Goal: Task Accomplishment & Management: Manage account settings

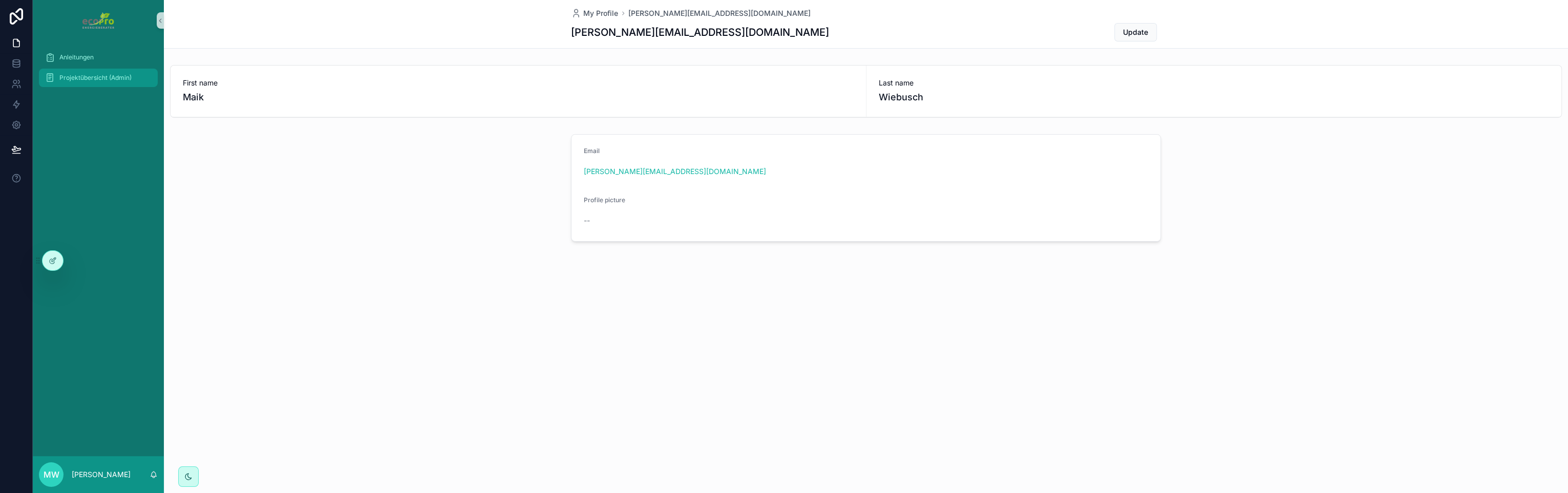
click at [72, 76] on span "Projektübersicht (Admin)" at bounding box center [95, 78] width 72 height 8
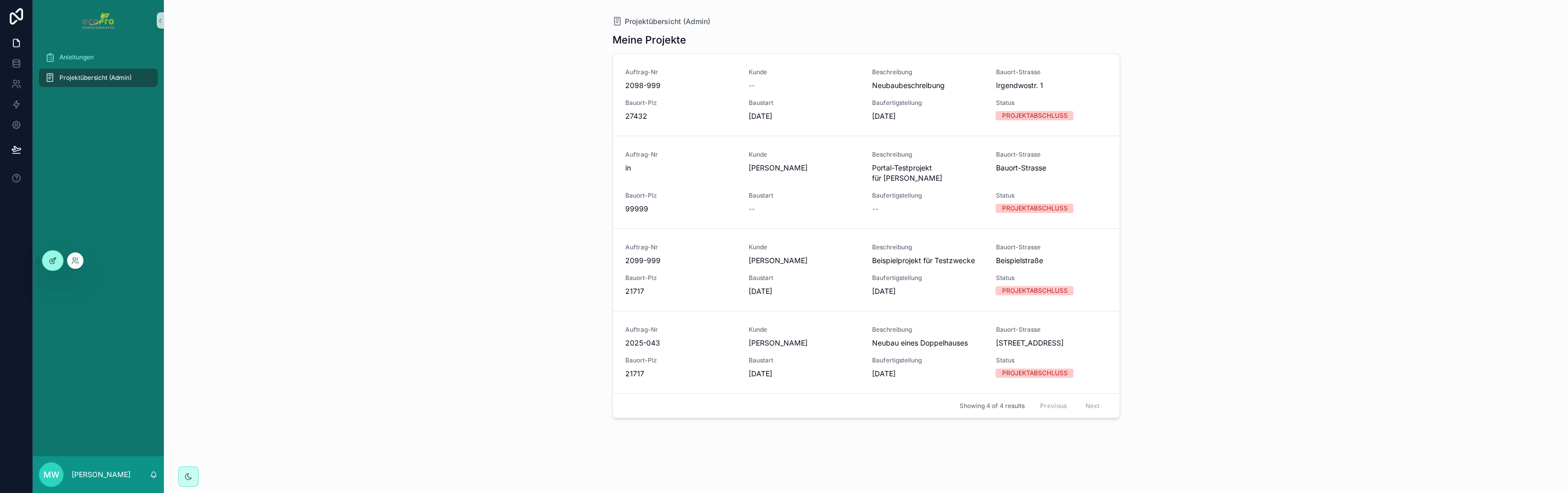
click at [51, 261] on icon at bounding box center [52, 260] width 8 height 8
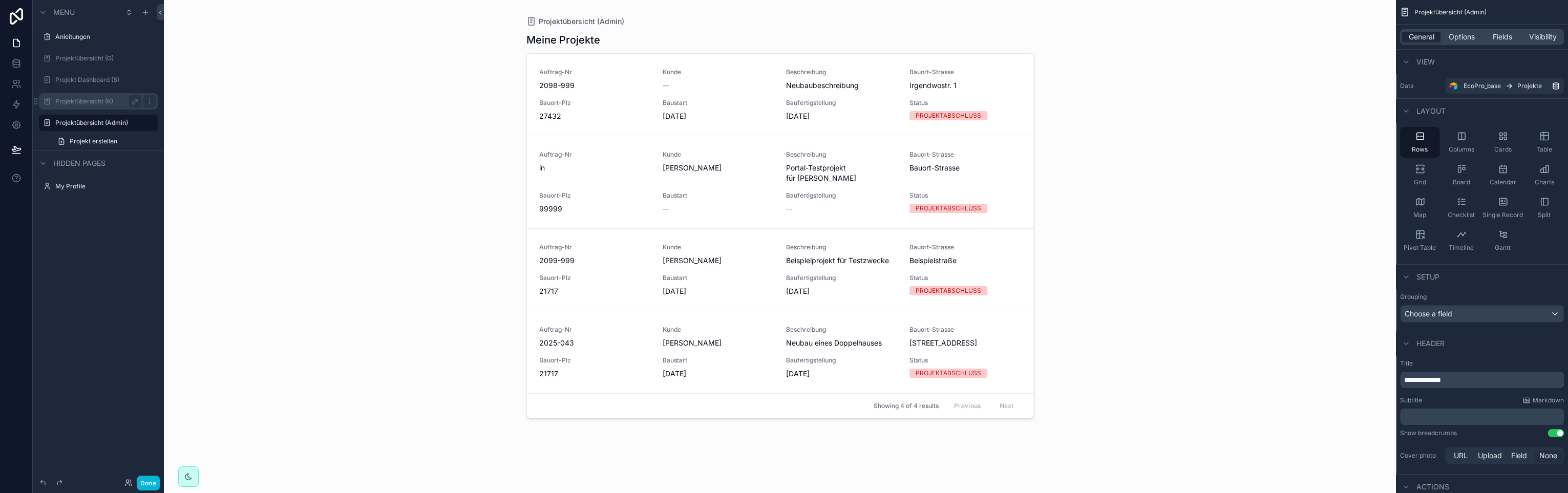
click at [92, 97] on label "Projektübersicht (K)" at bounding box center [96, 101] width 82 height 8
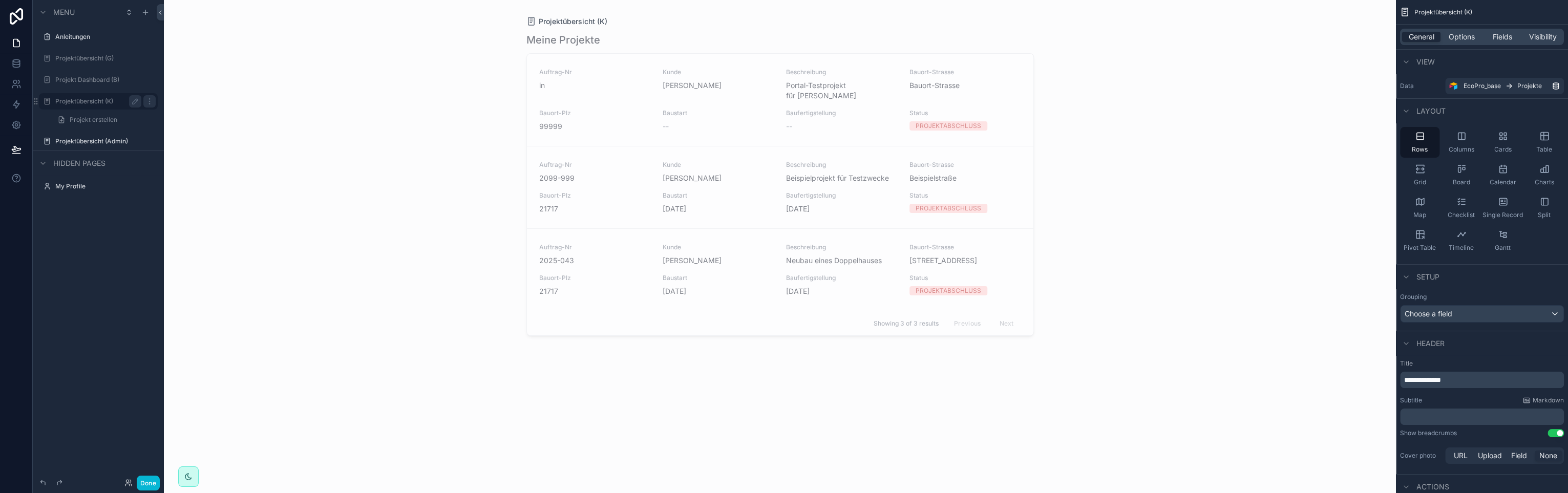
click at [703, 264] on div "scrollable content" at bounding box center [780, 240] width 524 height 481
click at [703, 274] on span "Baustart" at bounding box center [718, 277] width 111 height 8
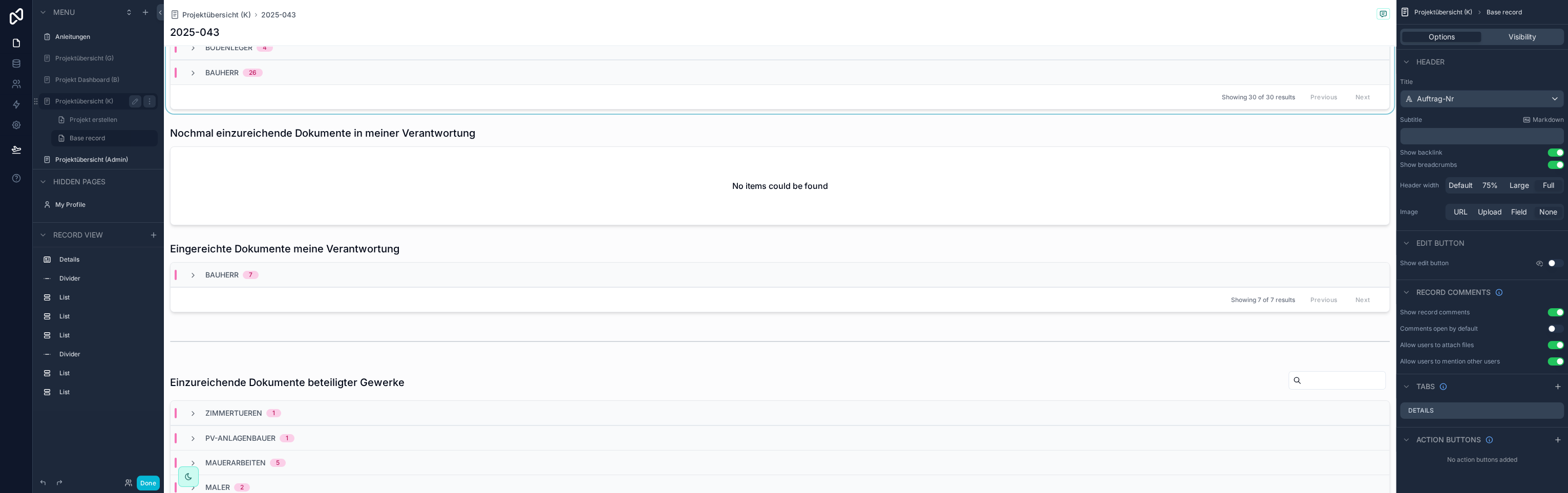
scroll to position [358, 0]
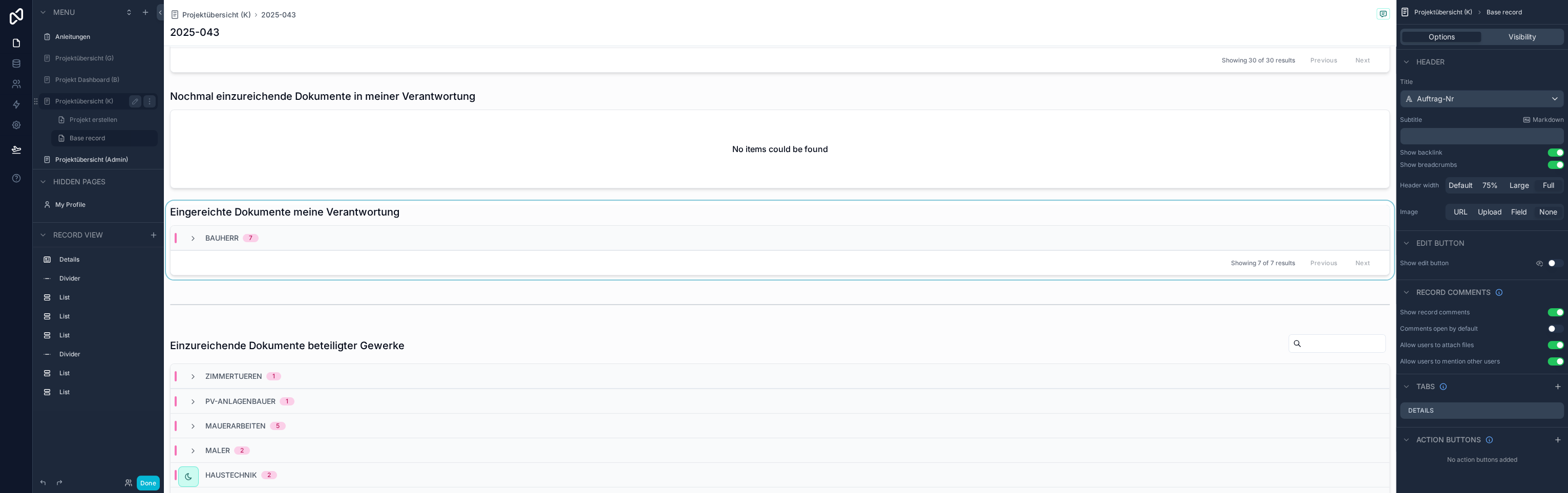
click at [694, 219] on div "scrollable content" at bounding box center [780, 240] width 1232 height 79
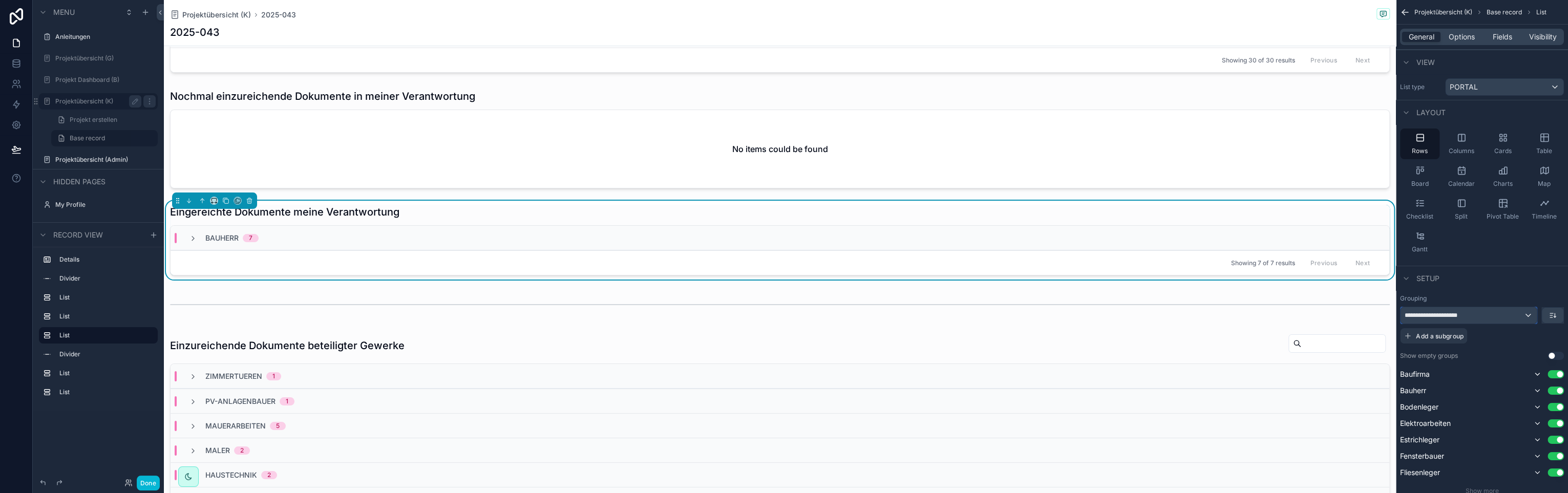
click at [1528, 315] on div "**********" at bounding box center [1469, 315] width 137 height 17
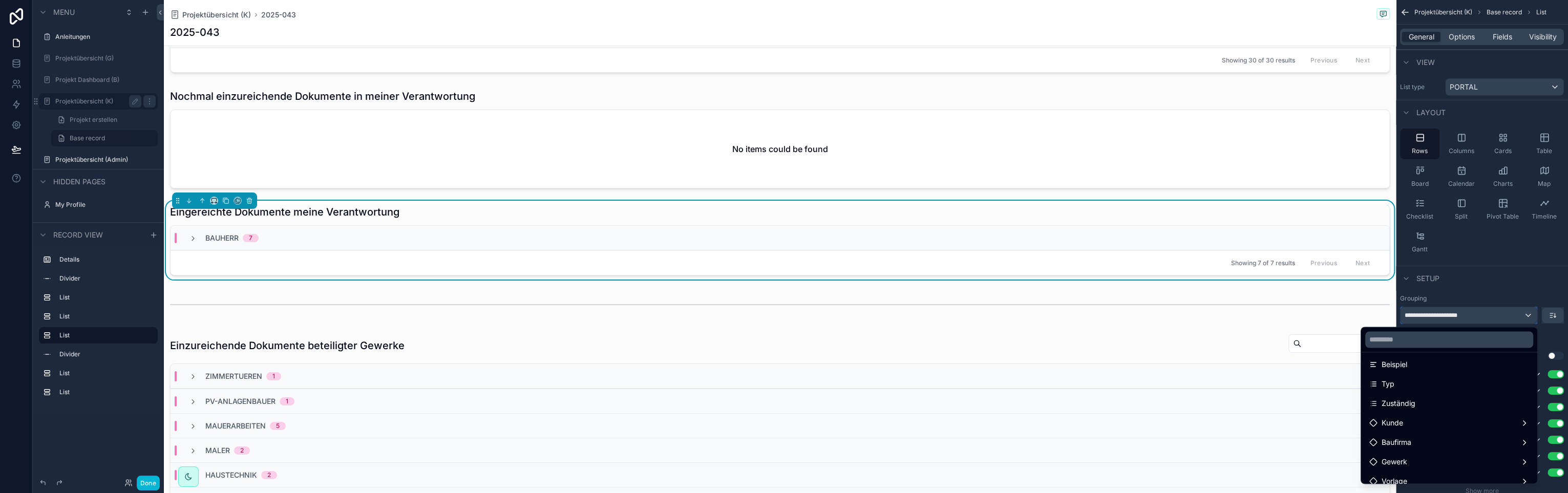
scroll to position [118, 0]
click at [1417, 409] on div "Zuständig" at bounding box center [1450, 407] width 160 height 12
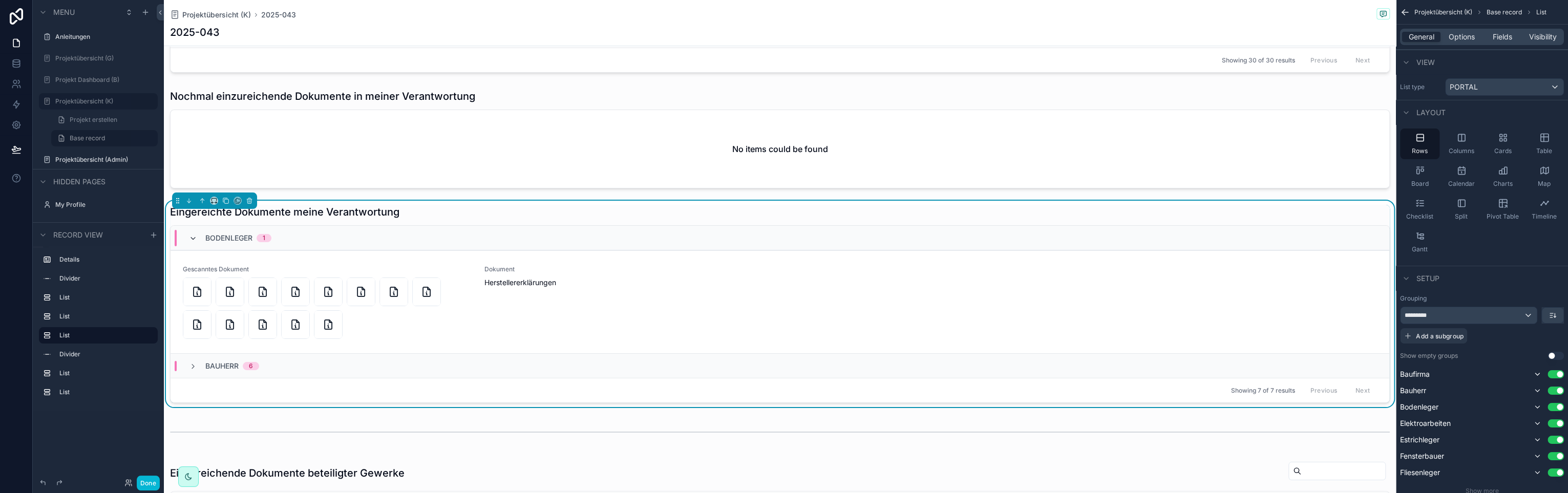
click at [193, 235] on icon "scrollable content" at bounding box center [193, 238] width 8 height 8
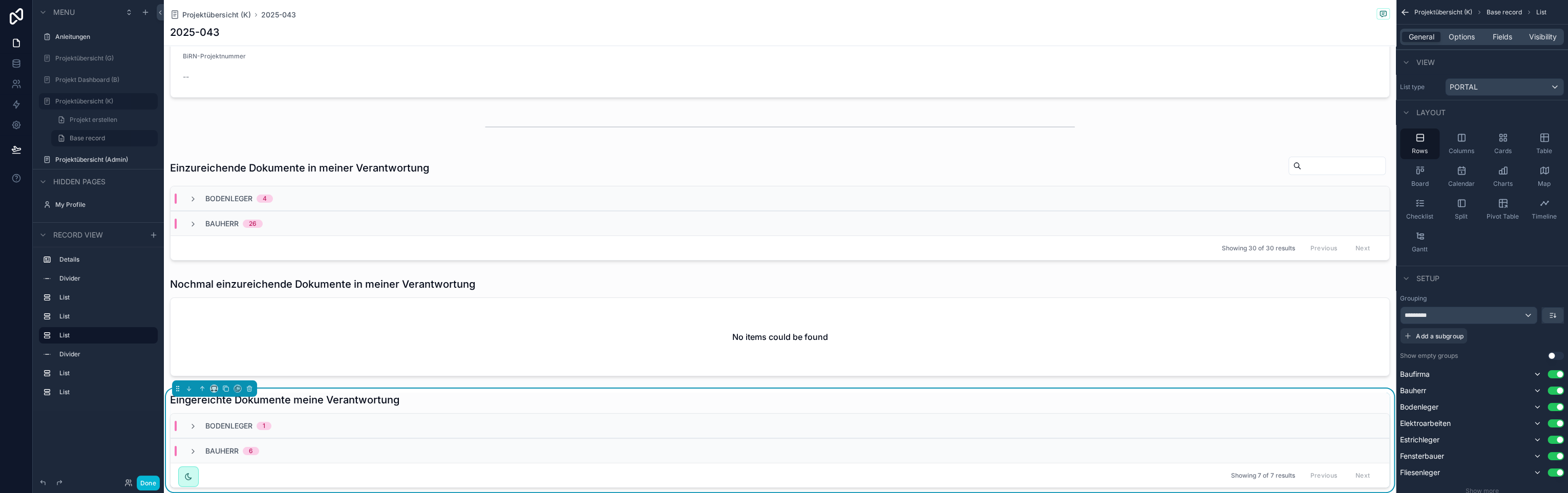
scroll to position [153, 0]
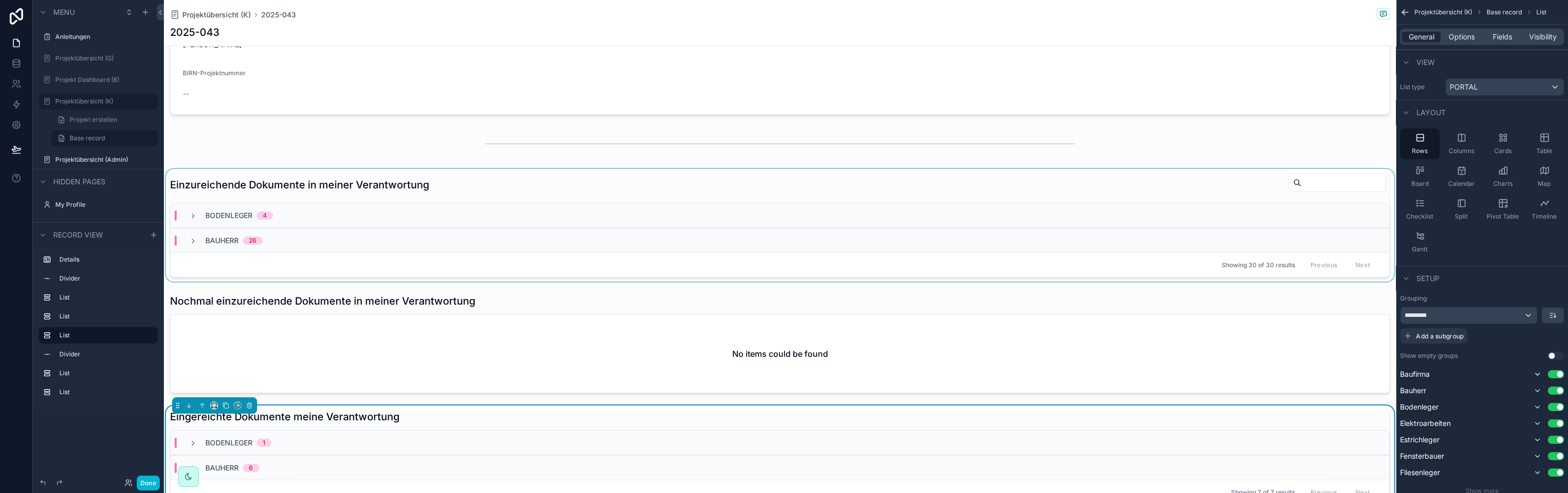
click at [594, 192] on div "scrollable content" at bounding box center [780, 225] width 1232 height 113
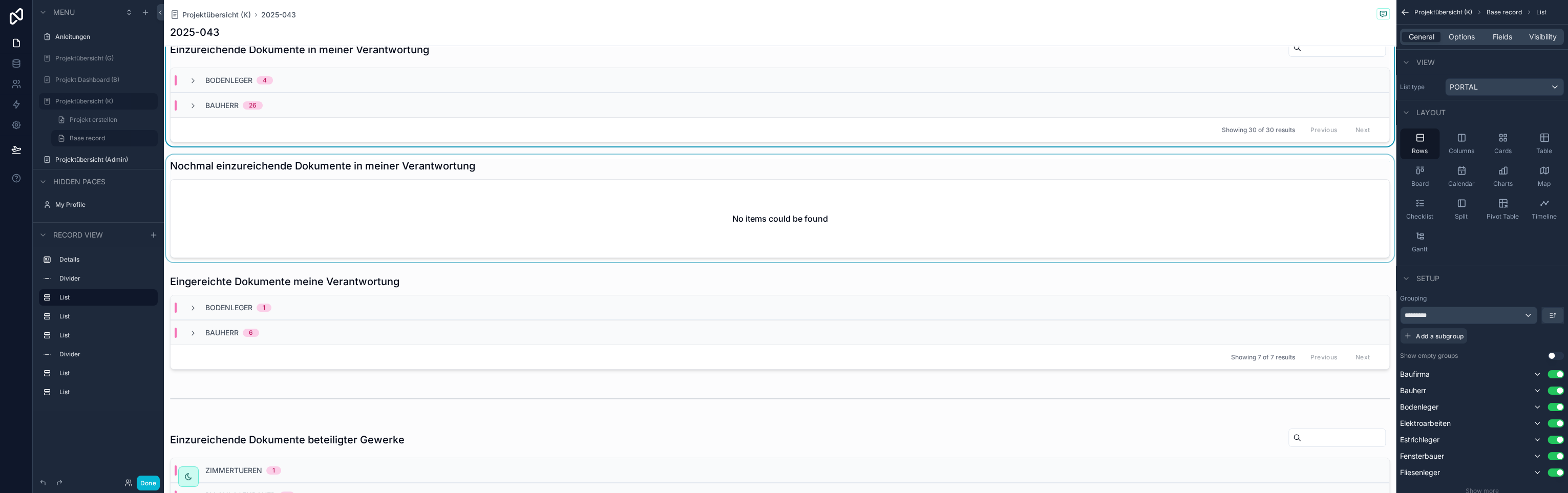
scroll to position [307, 0]
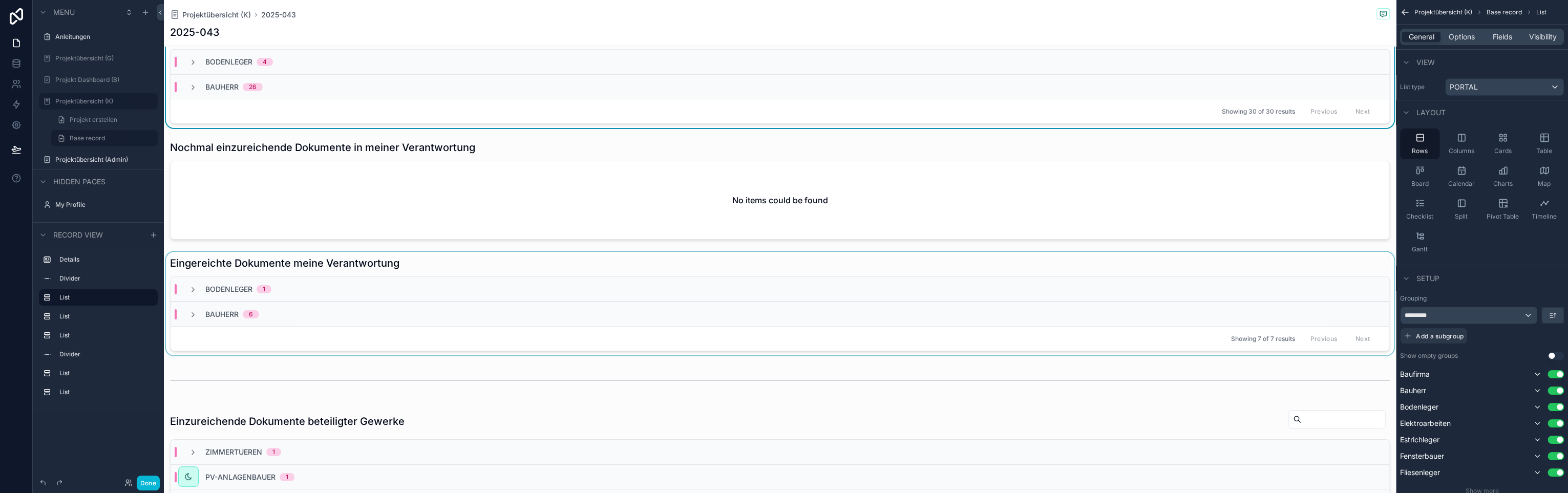
click at [558, 258] on div "scrollable content" at bounding box center [780, 303] width 1232 height 103
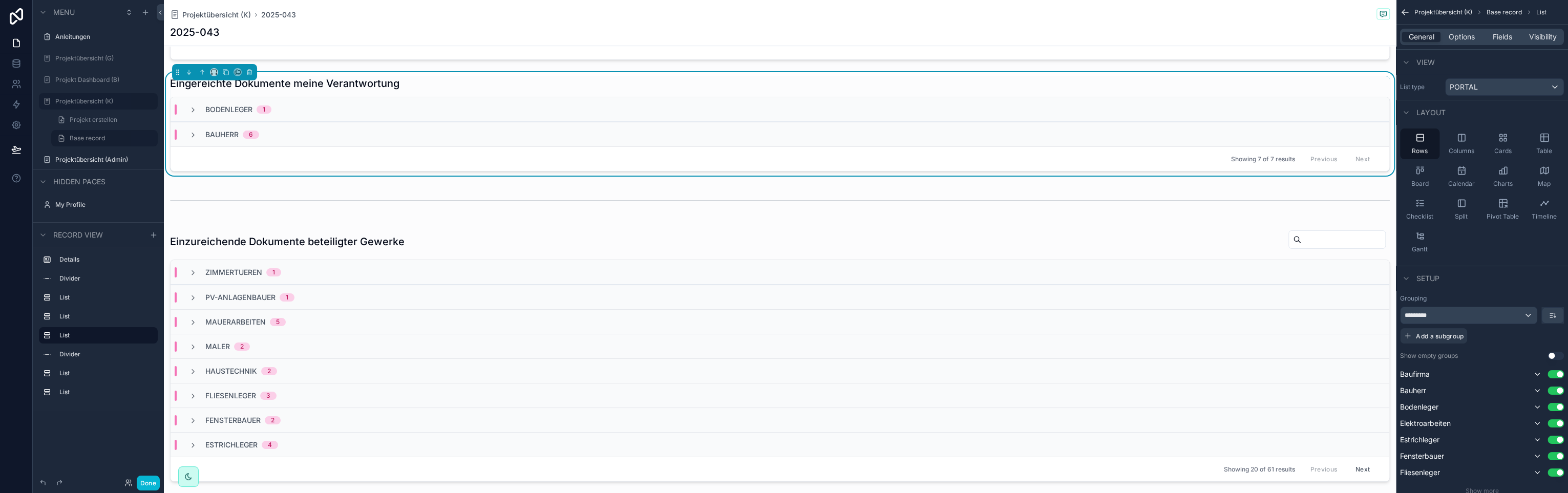
scroll to position [512, 0]
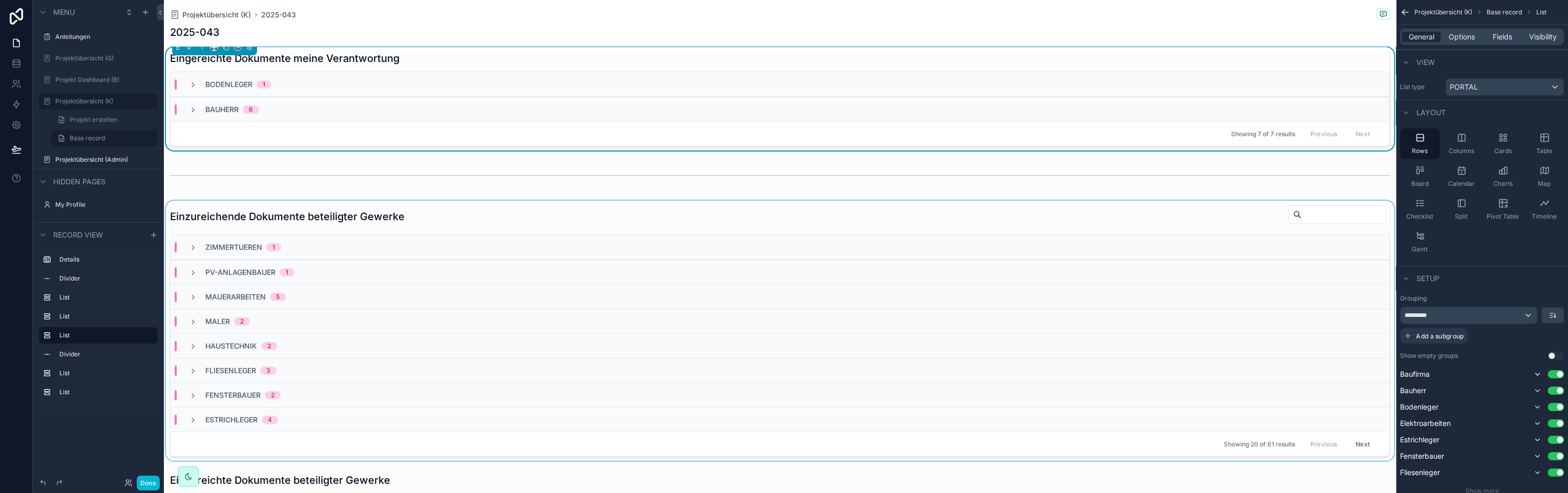
click at [575, 222] on div "scrollable content" at bounding box center [780, 330] width 1232 height 260
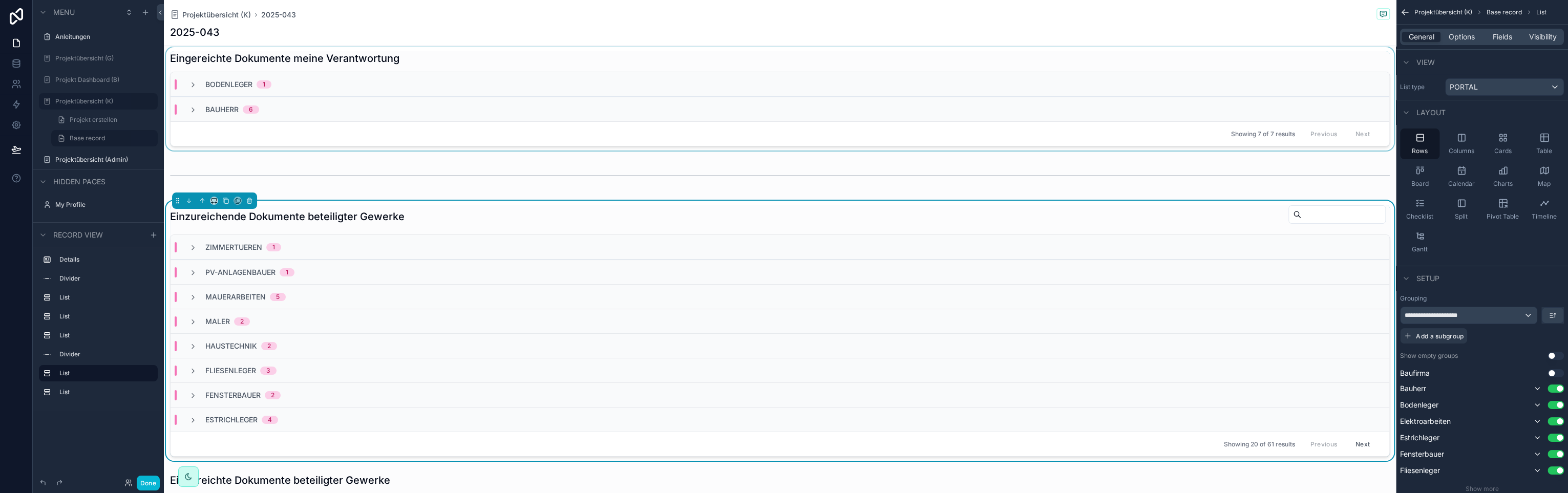
click at [535, 219] on div "Einzureichende Dokumente beteiligter Gewerke" at bounding box center [780, 216] width 1220 height 23
click at [1529, 315] on div "**********" at bounding box center [1469, 315] width 137 height 17
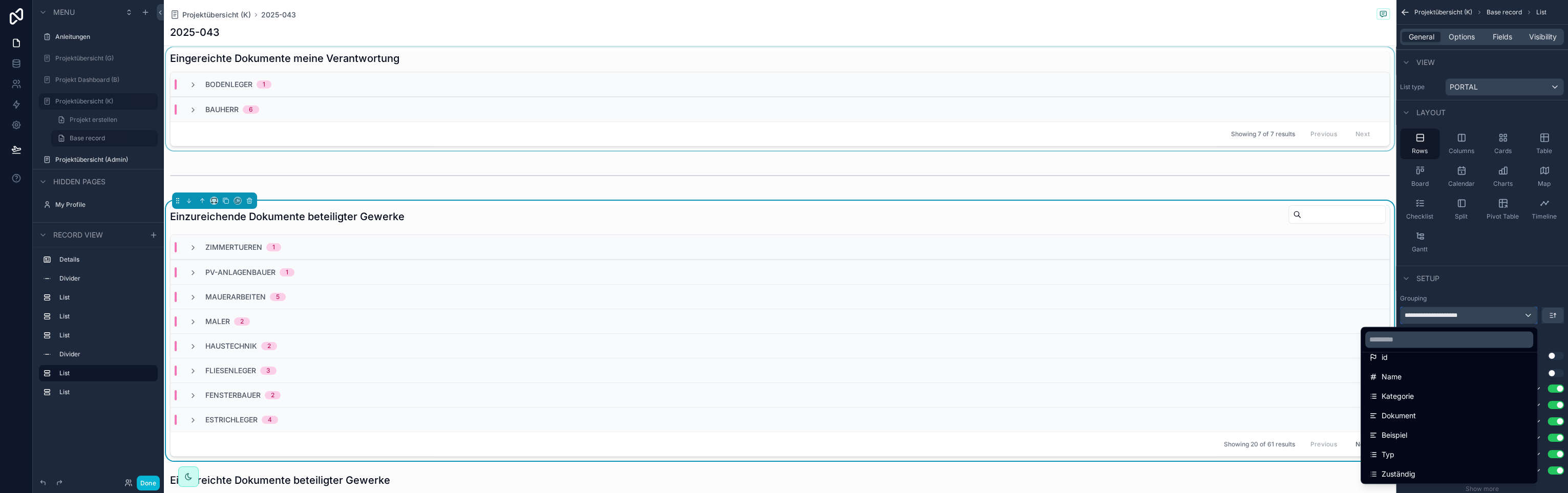
scroll to position [102, 0]
click at [1425, 417] on div "Zuständig" at bounding box center [1450, 423] width 160 height 12
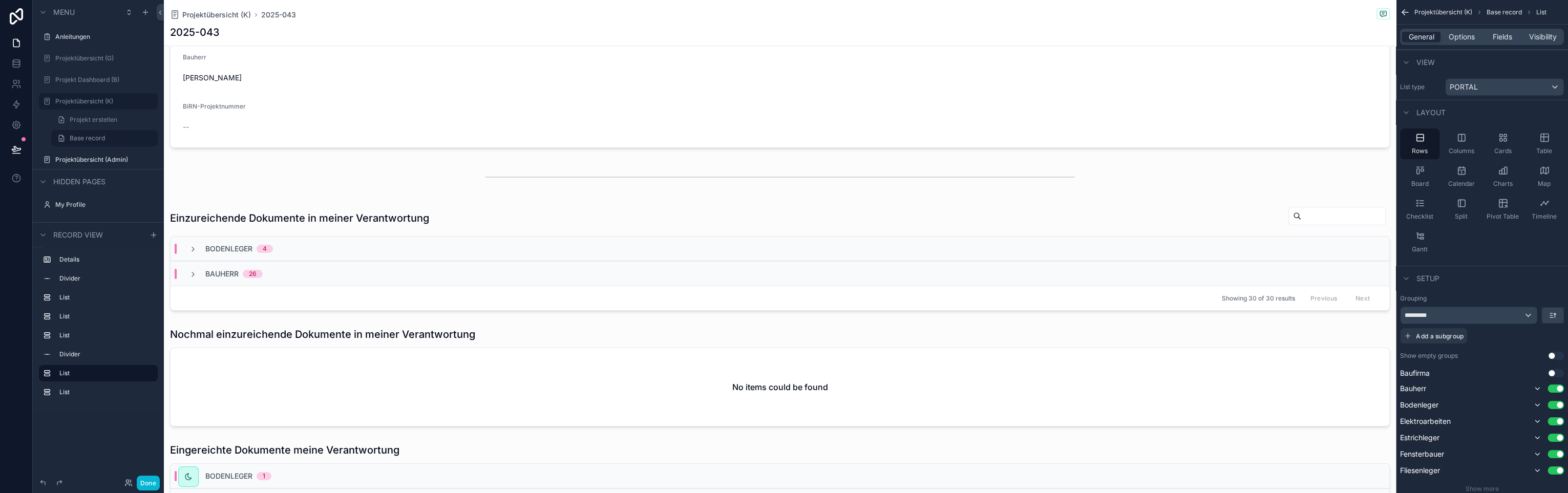
scroll to position [0, 0]
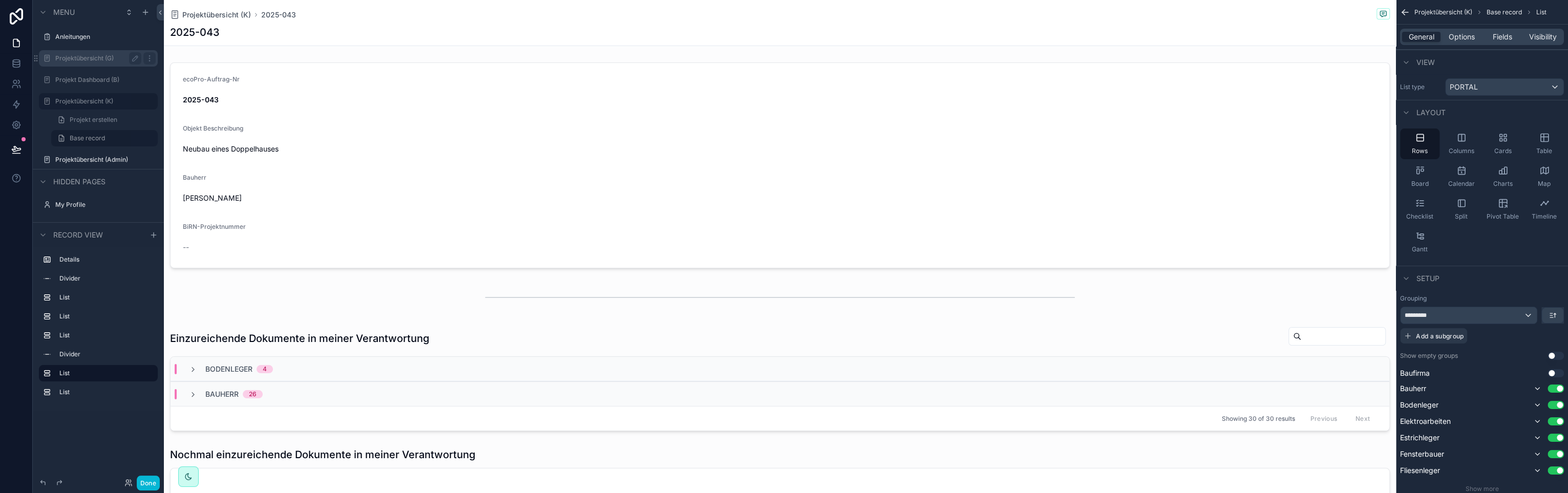
click at [94, 62] on label "Projektübersicht (G)" at bounding box center [96, 58] width 82 height 8
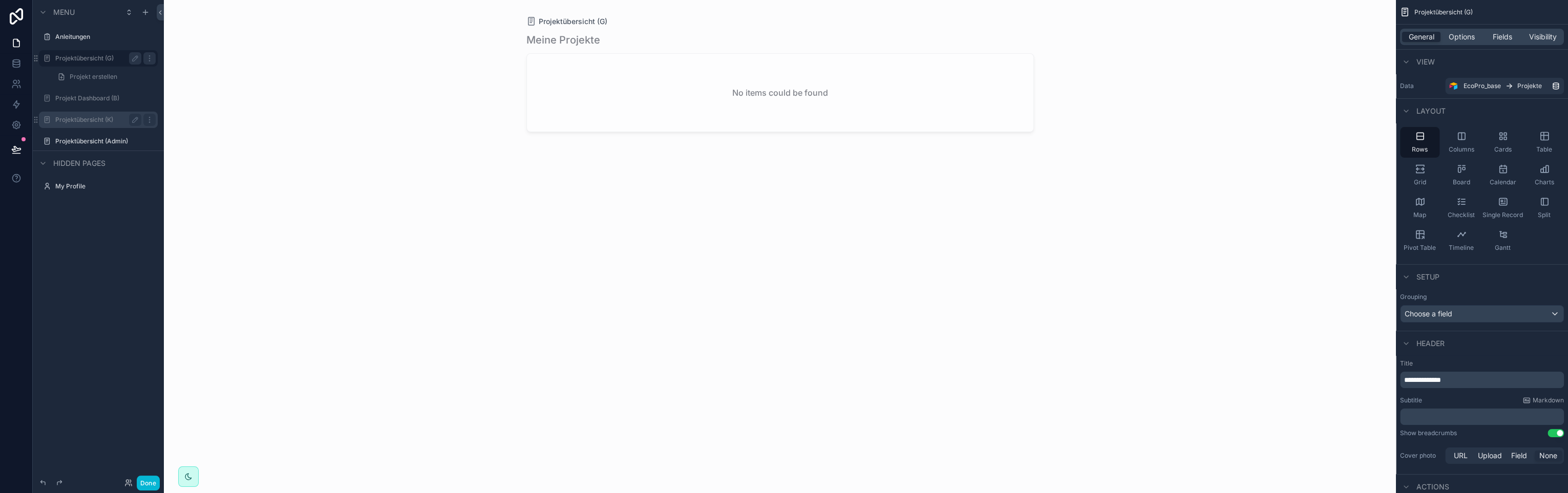
click at [92, 116] on label "Projektübersicht (K)" at bounding box center [96, 119] width 82 height 8
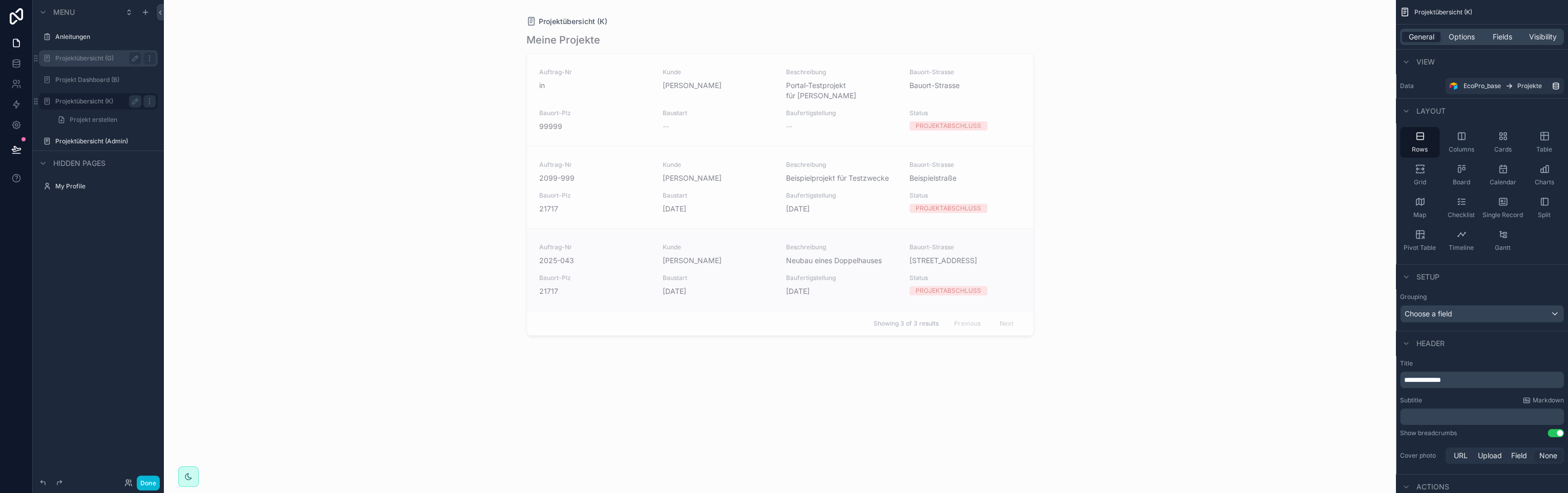
click at [680, 262] on div "Auftrag-Nr 2025-043 [PERSON_NAME] [PERSON_NAME] Beschreibung Neubau eines Doppe…" at bounding box center [780, 269] width 482 height 53
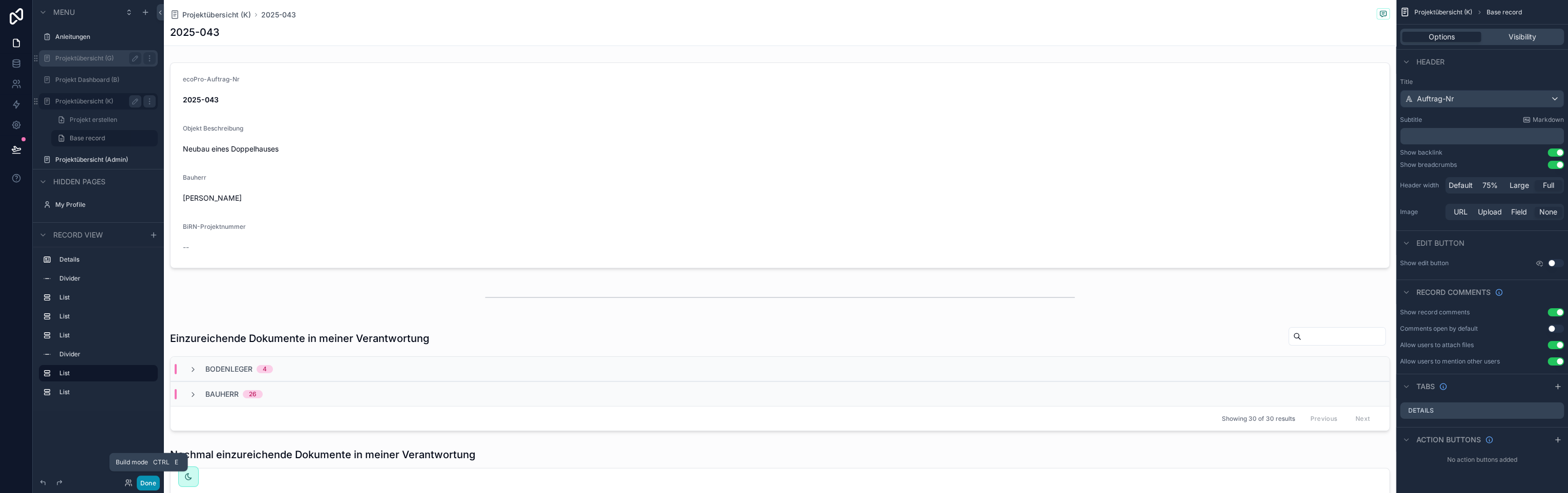
click at [145, 481] on button "Done" at bounding box center [148, 483] width 23 height 15
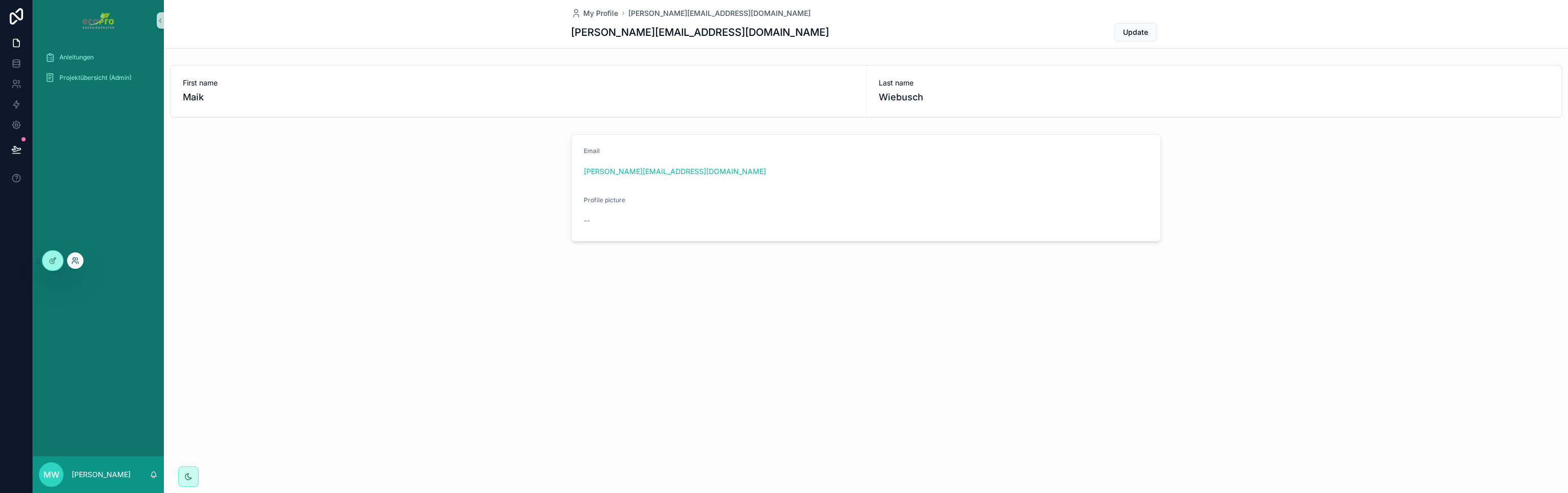
click at [77, 261] on icon at bounding box center [75, 260] width 8 height 8
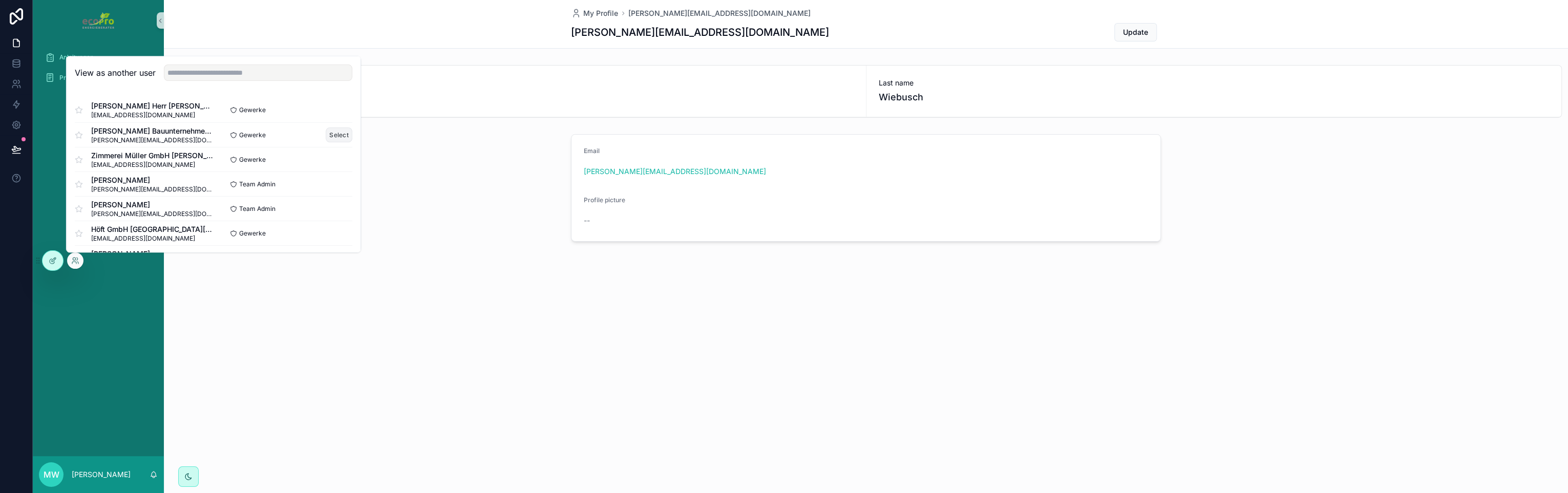
click at [328, 133] on button "Select" at bounding box center [339, 135] width 27 height 15
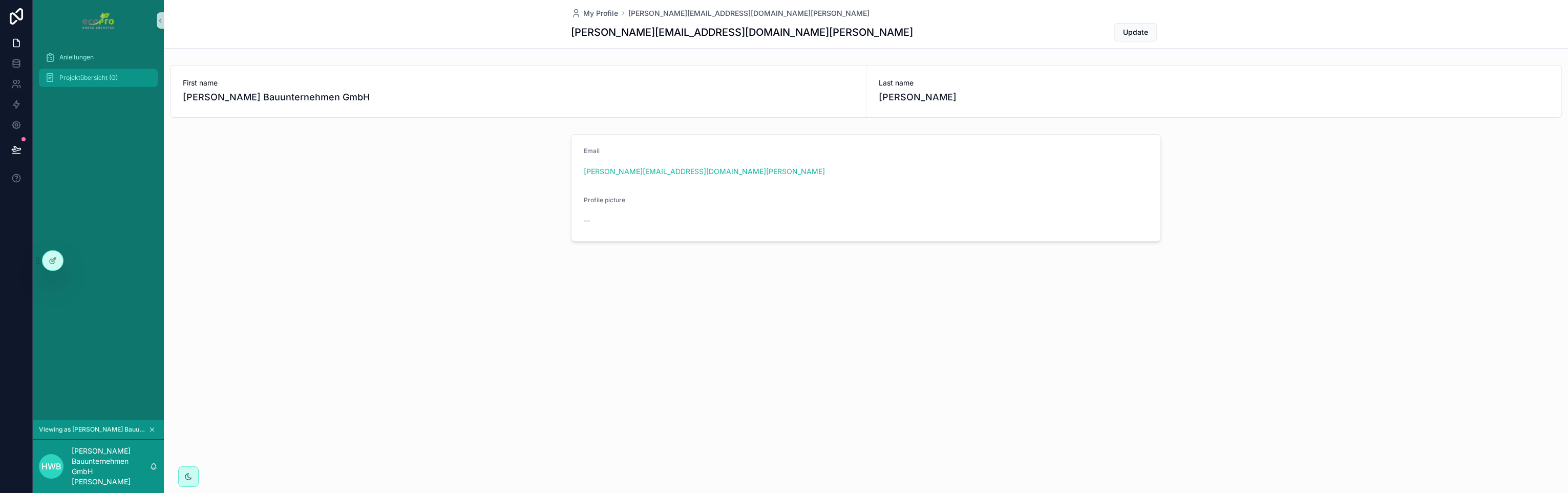
click at [68, 79] on span "Projektübersicht (G)" at bounding box center [89, 78] width 58 height 8
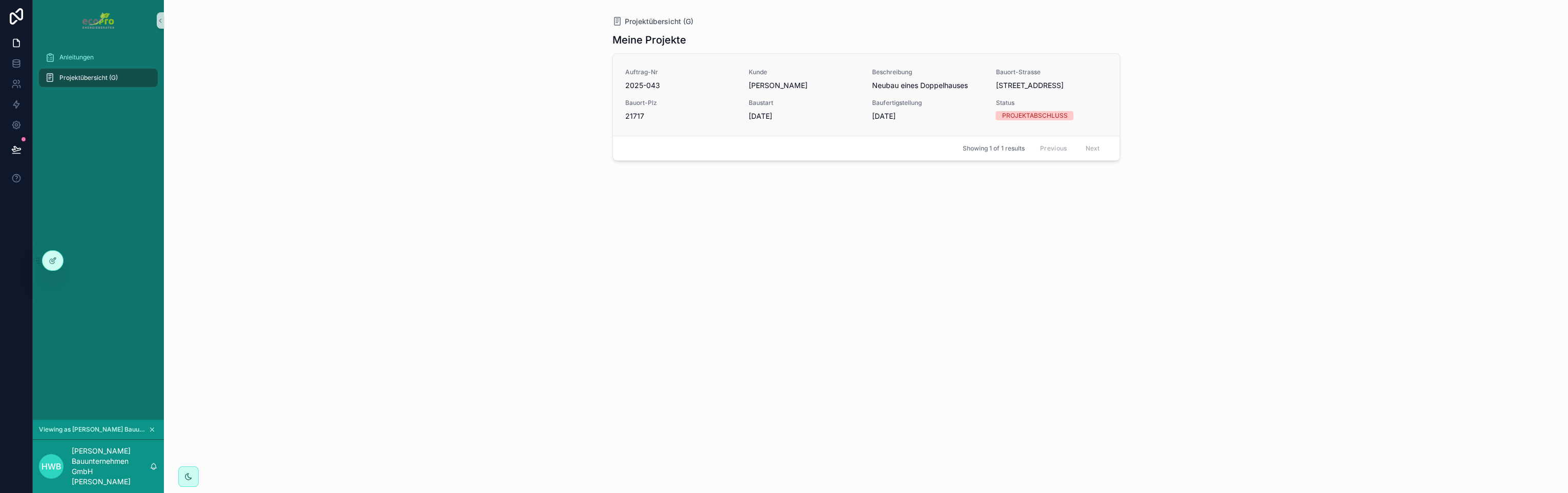
click at [822, 81] on div "[PERSON_NAME]" at bounding box center [804, 86] width 111 height 10
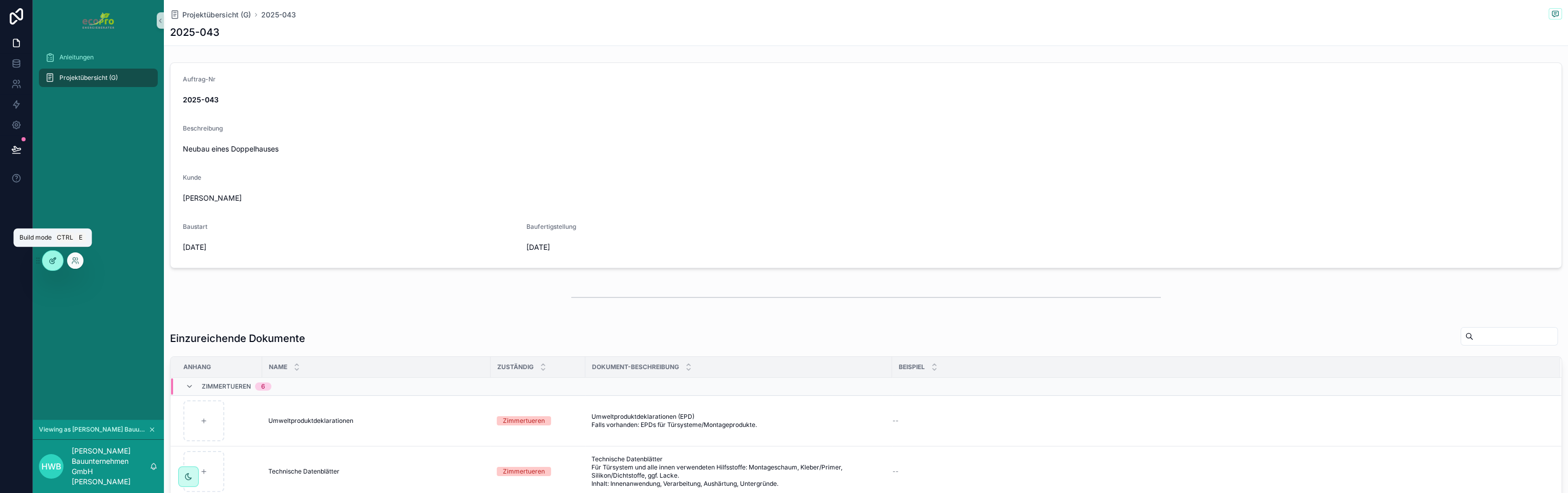
click at [53, 264] on icon at bounding box center [52, 260] width 8 height 8
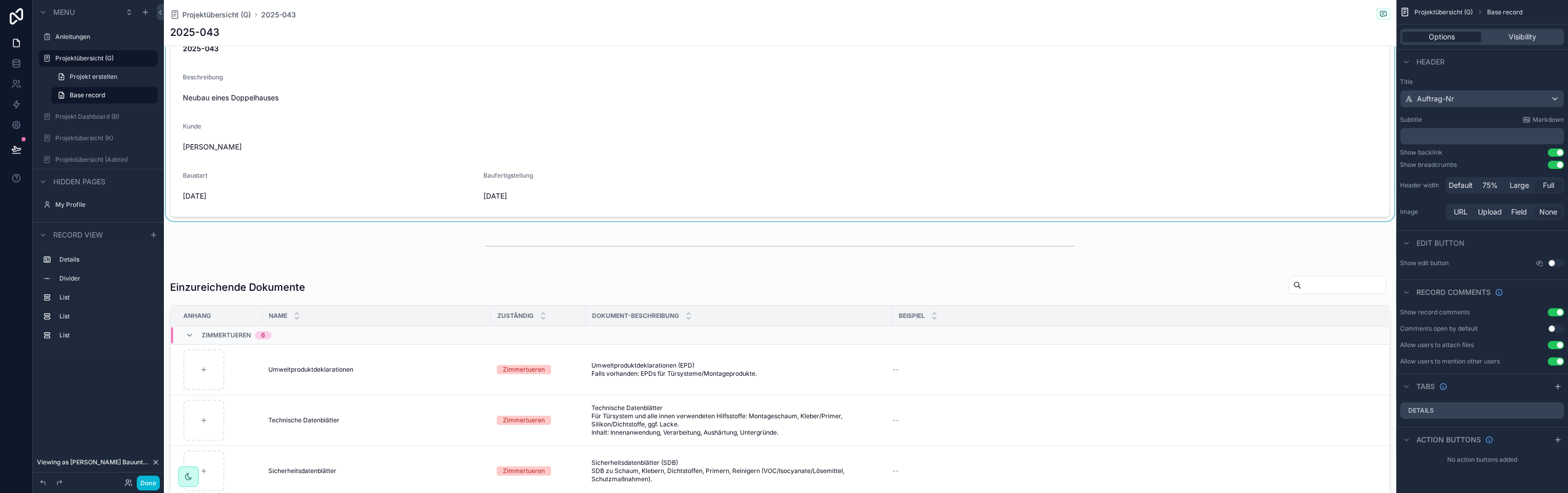
scroll to position [153, 0]
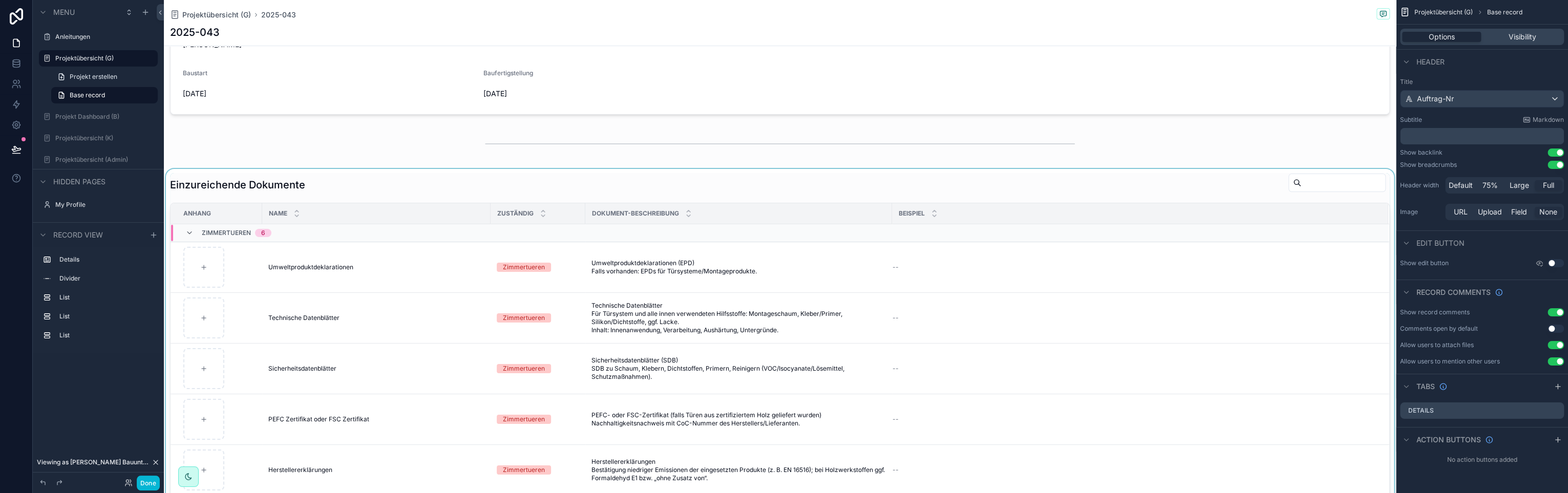
click at [323, 190] on div "scrollable content" at bounding box center [780, 373] width 1232 height 409
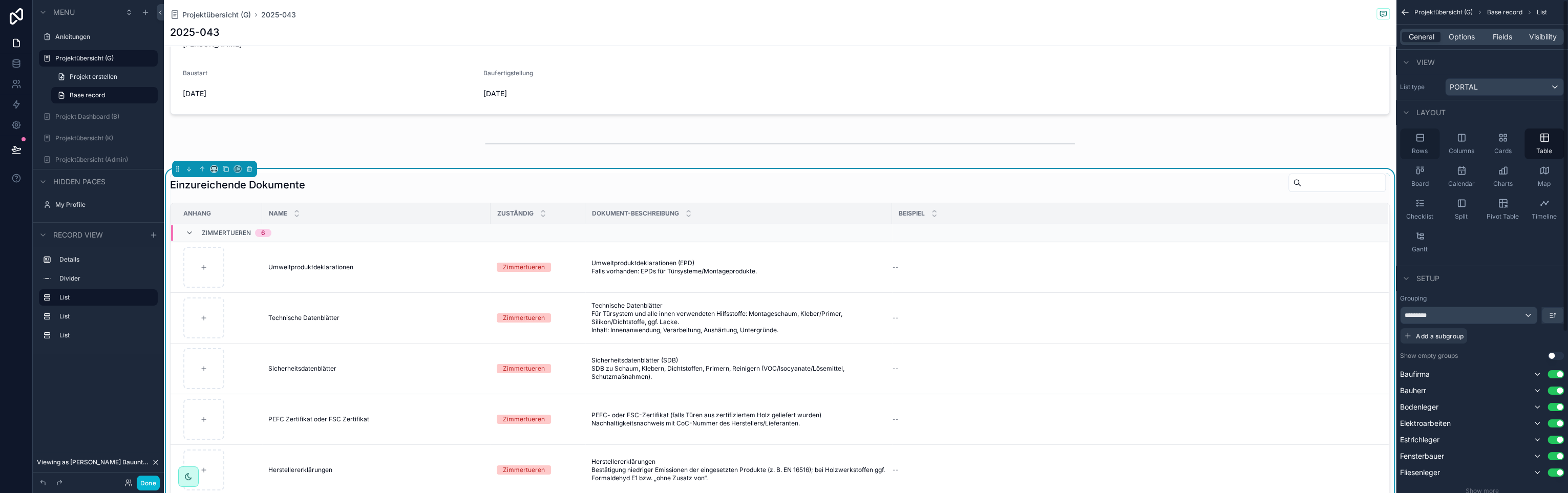
click at [1422, 142] on icon "scrollable content" at bounding box center [1421, 138] width 10 height 10
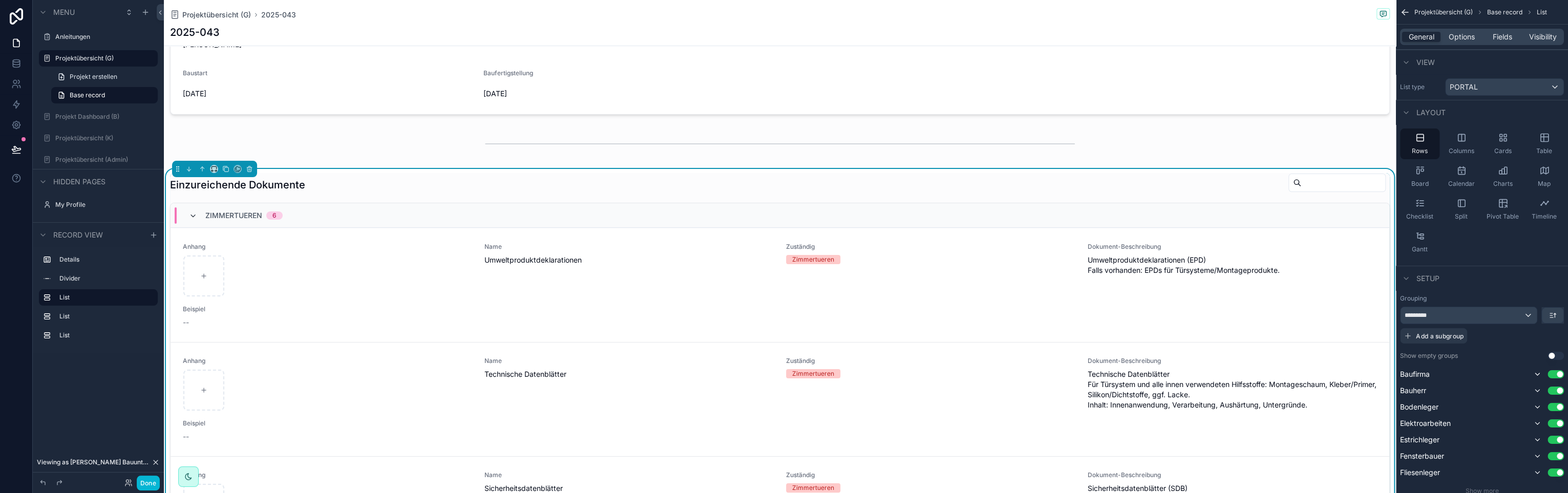
click at [193, 214] on icon "scrollable content" at bounding box center [193, 216] width 8 height 8
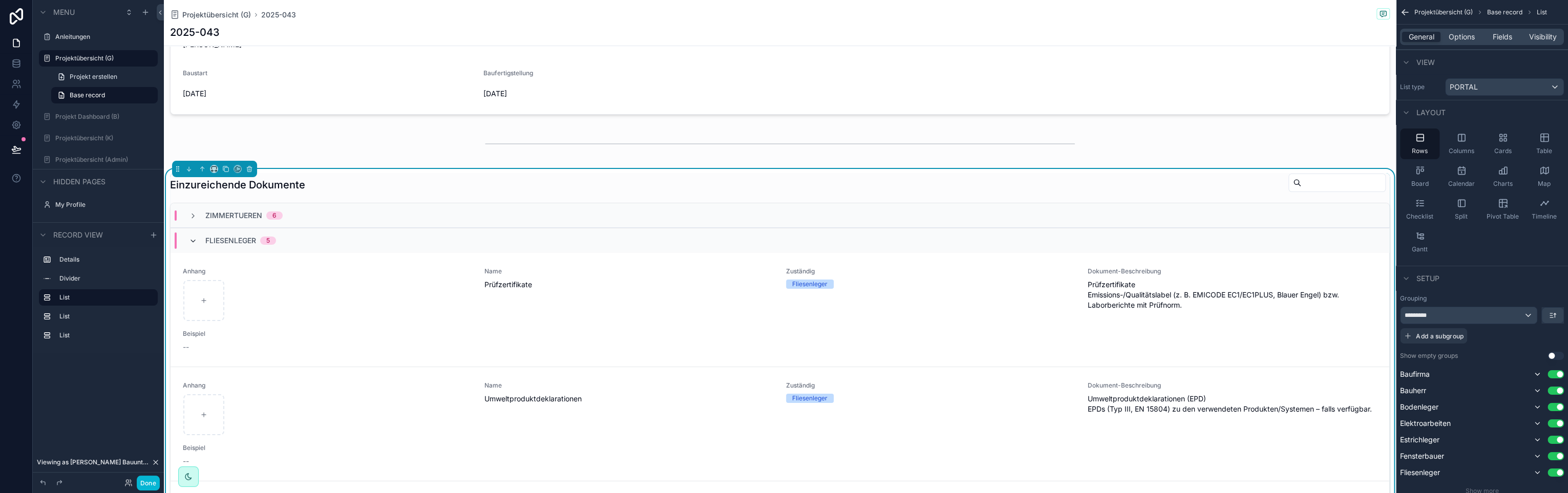
click at [192, 241] on icon "scrollable content" at bounding box center [193, 240] width 8 height 8
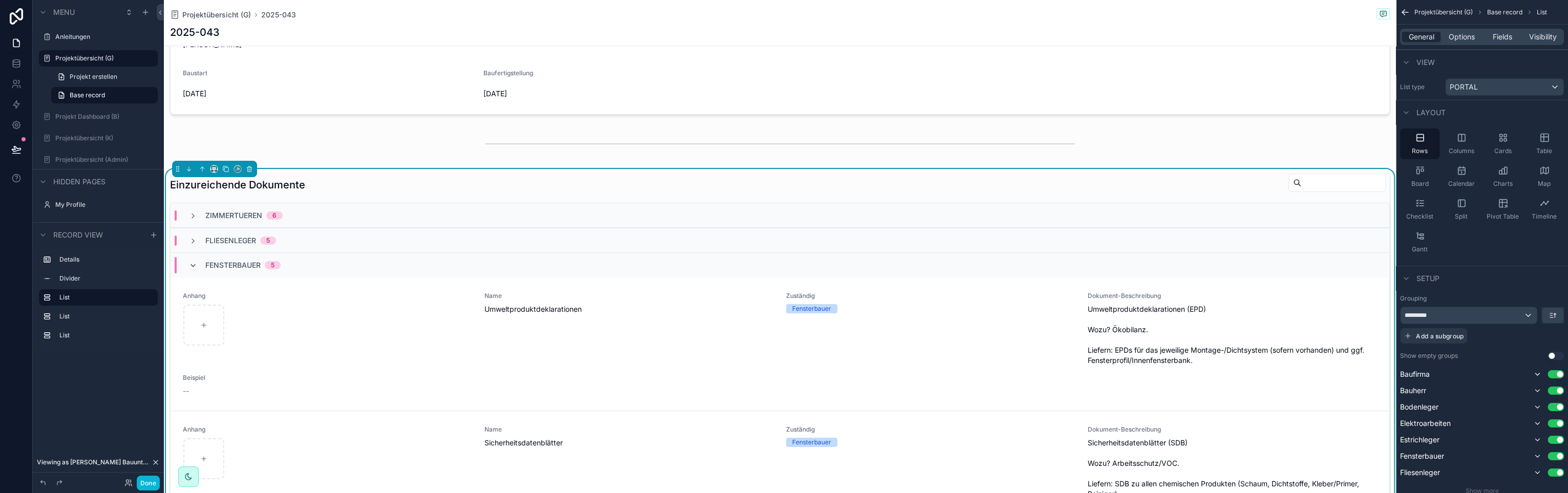
click at [190, 265] on icon "scrollable content" at bounding box center [193, 265] width 8 height 8
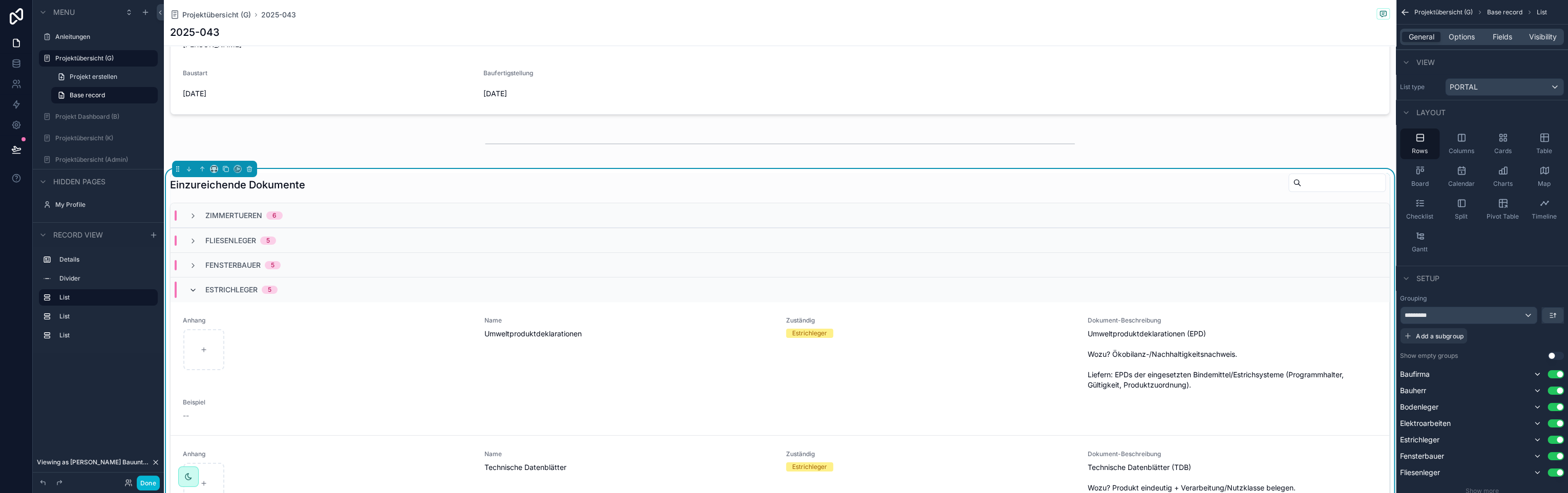
click at [192, 290] on icon "scrollable content" at bounding box center [193, 290] width 8 height 8
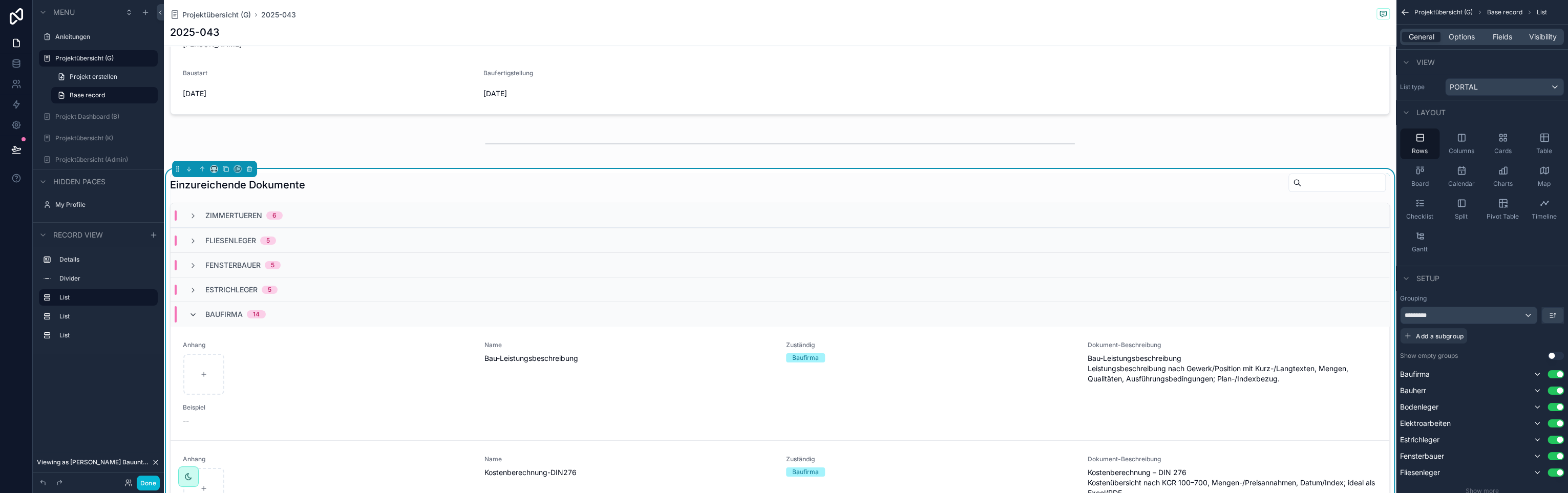
click at [193, 317] on icon "scrollable content" at bounding box center [193, 314] width 8 height 8
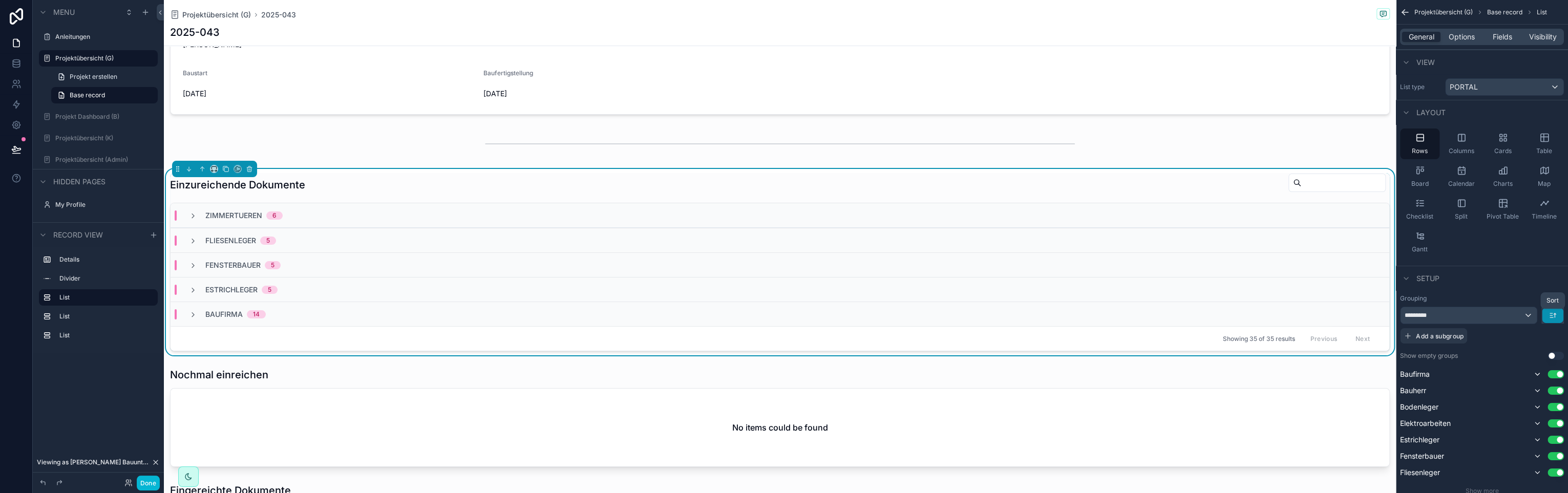
click at [1554, 317] on icon "scrollable content" at bounding box center [1553, 315] width 8 height 8
click at [1527, 356] on span "Last -> First" at bounding box center [1534, 357] width 39 height 12
click at [1554, 317] on icon "scrollable content" at bounding box center [1553, 315] width 8 height 8
click at [1551, 333] on span "First -> Last" at bounding box center [1534, 338] width 39 height 12
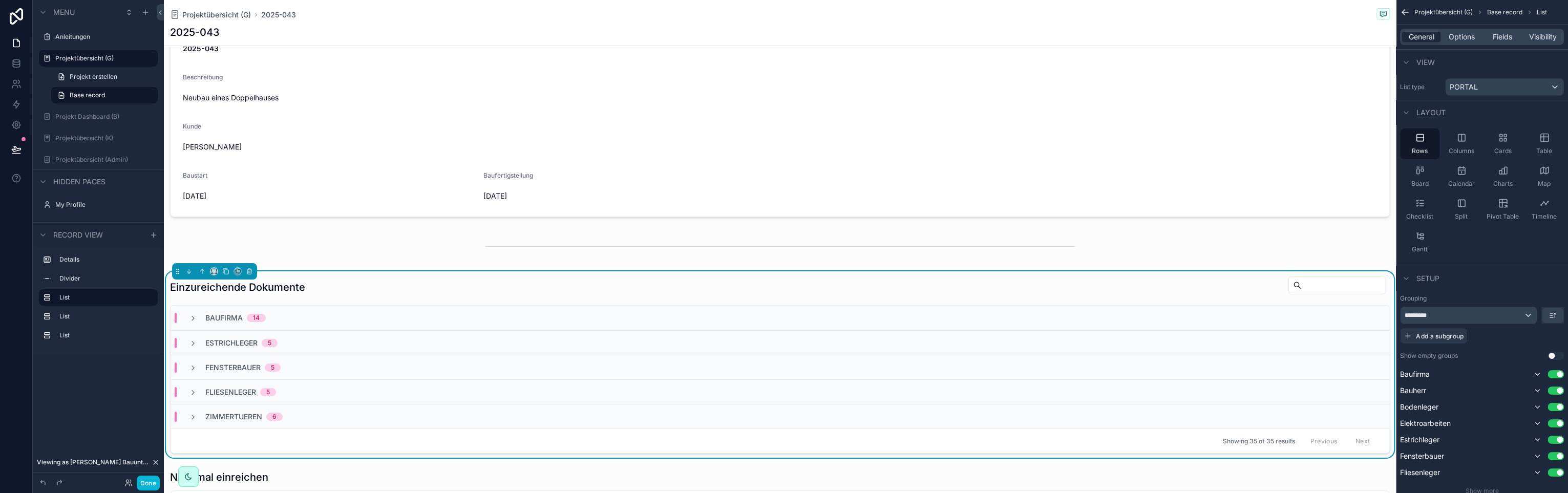
scroll to position [0, 0]
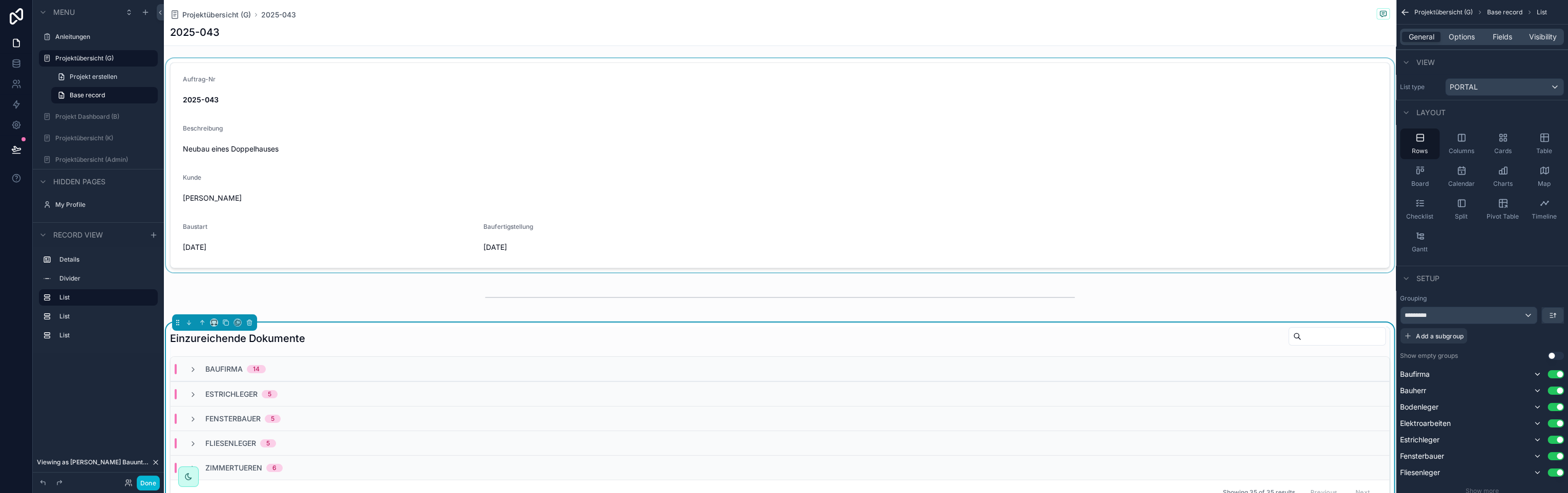
click at [489, 131] on div "scrollable content" at bounding box center [780, 165] width 1232 height 214
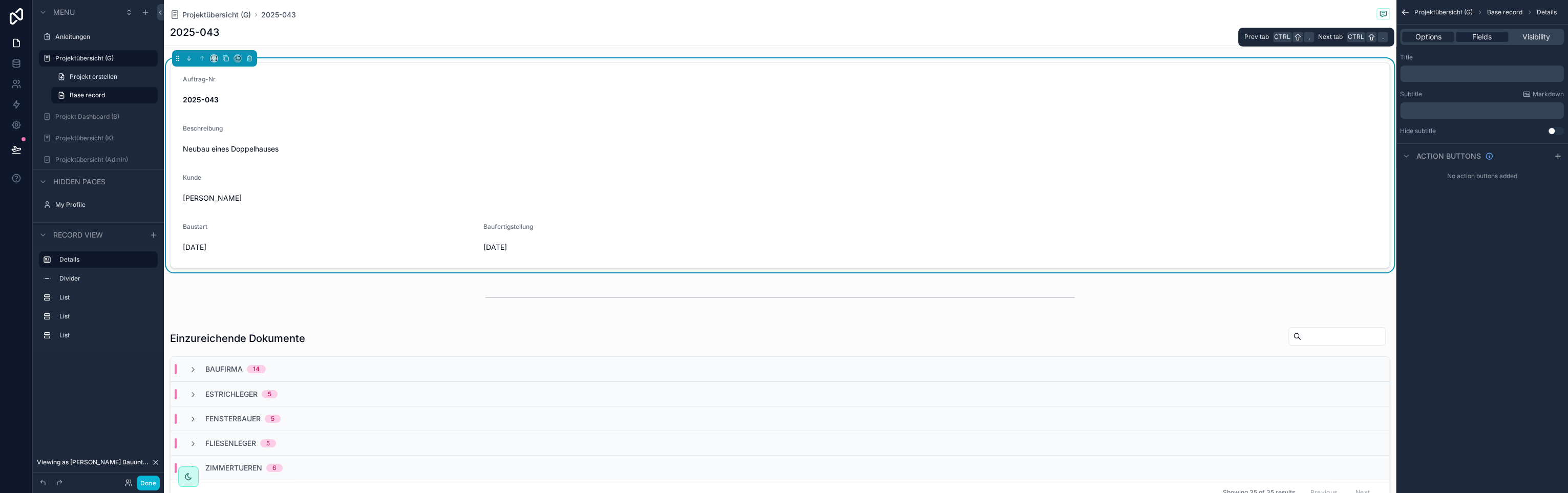
click at [1482, 38] on span "Fields" at bounding box center [1482, 37] width 20 height 10
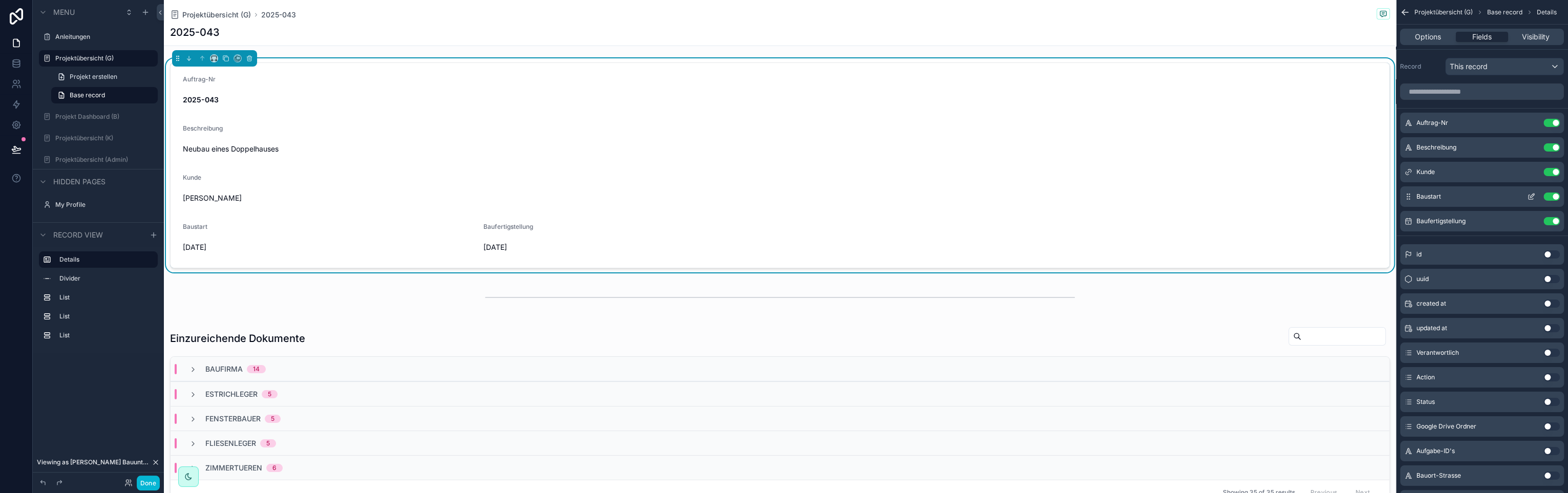
click at [1555, 197] on button "Use setting" at bounding box center [1552, 196] width 17 height 8
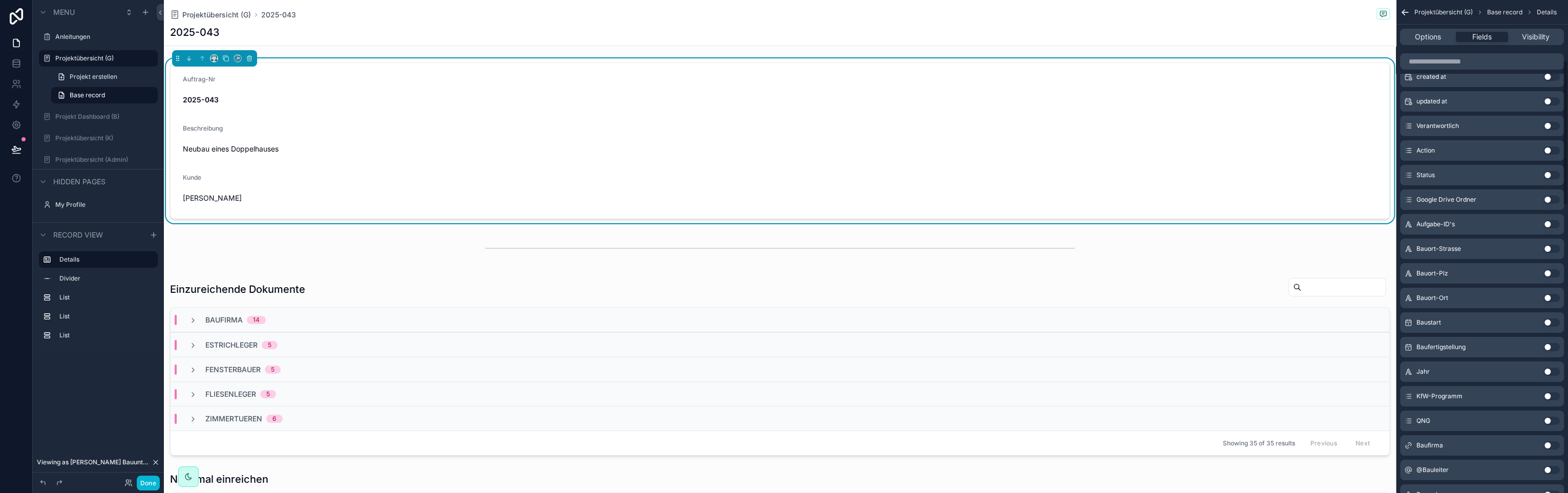
scroll to position [203, 0]
click at [1428, 38] on span "Options" at bounding box center [1428, 37] width 26 height 10
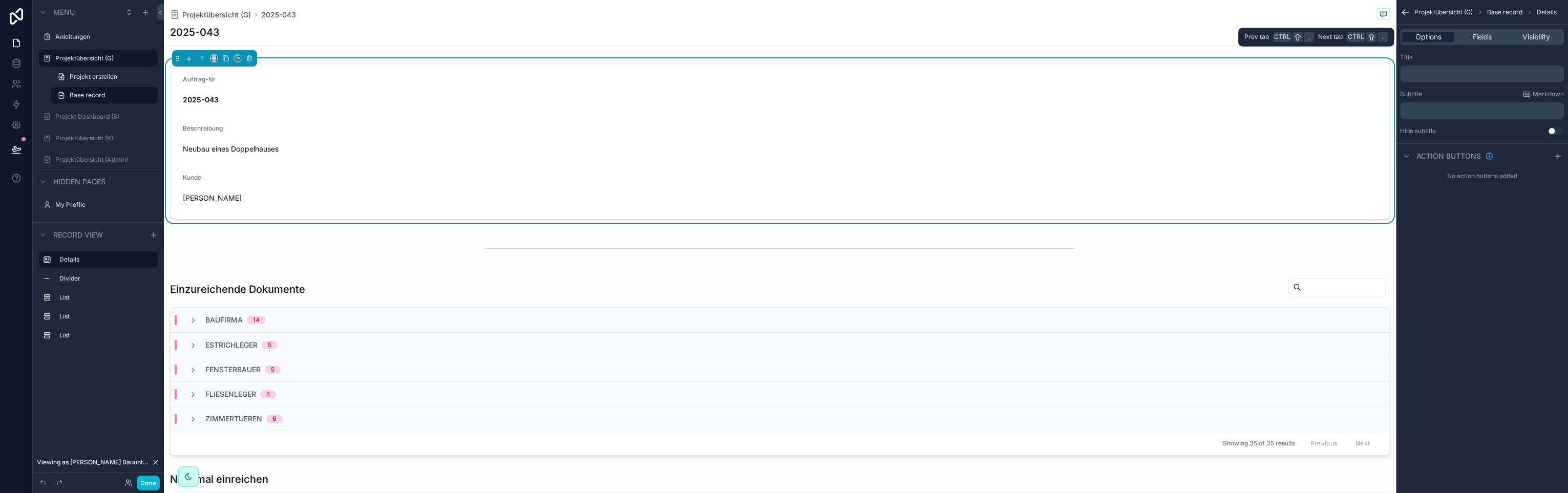
scroll to position [0, 0]
click at [1539, 37] on span "Visibility" at bounding box center [1536, 37] width 28 height 10
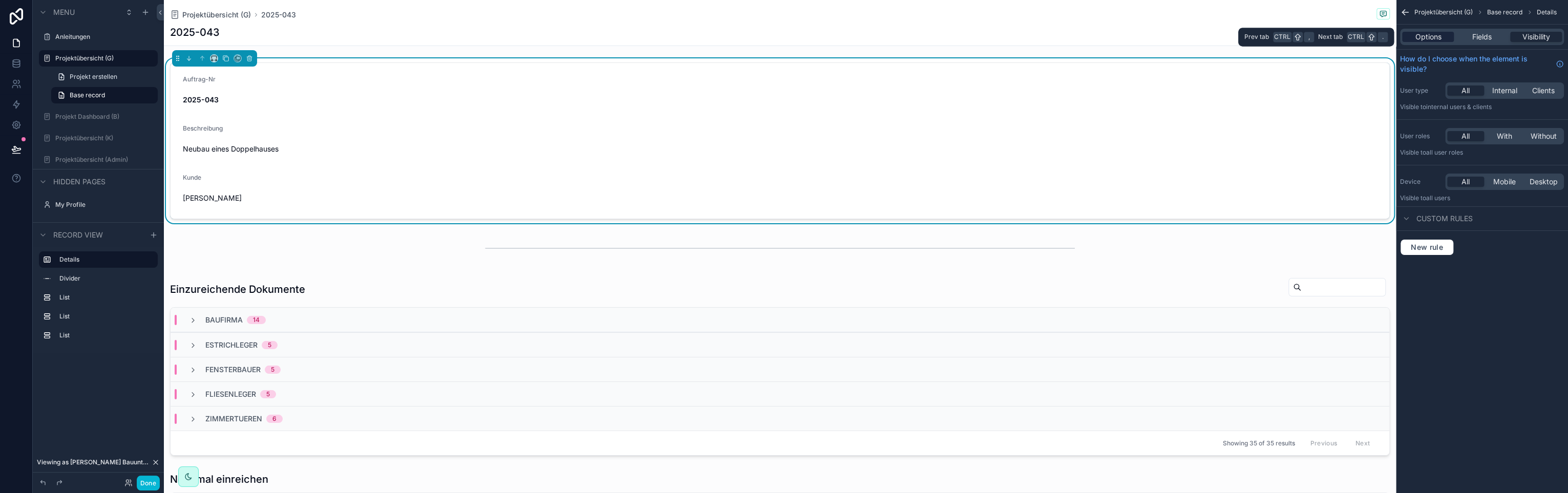
click at [1420, 35] on span "Options" at bounding box center [1428, 37] width 26 height 10
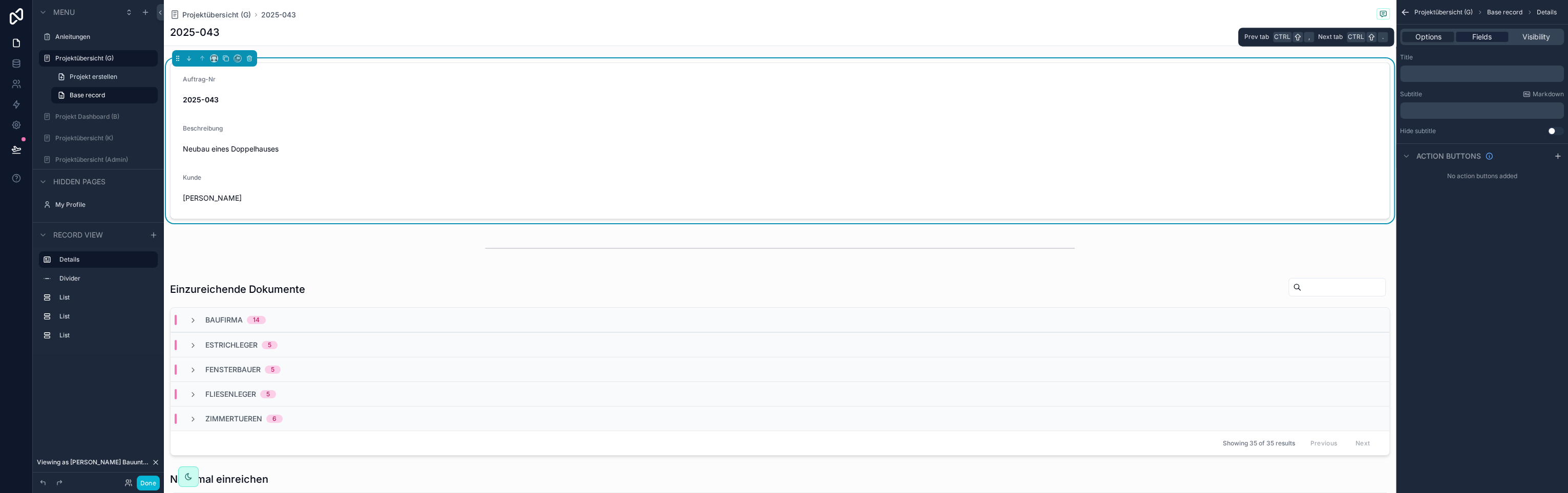
click at [1476, 37] on span "Fields" at bounding box center [1482, 37] width 20 height 10
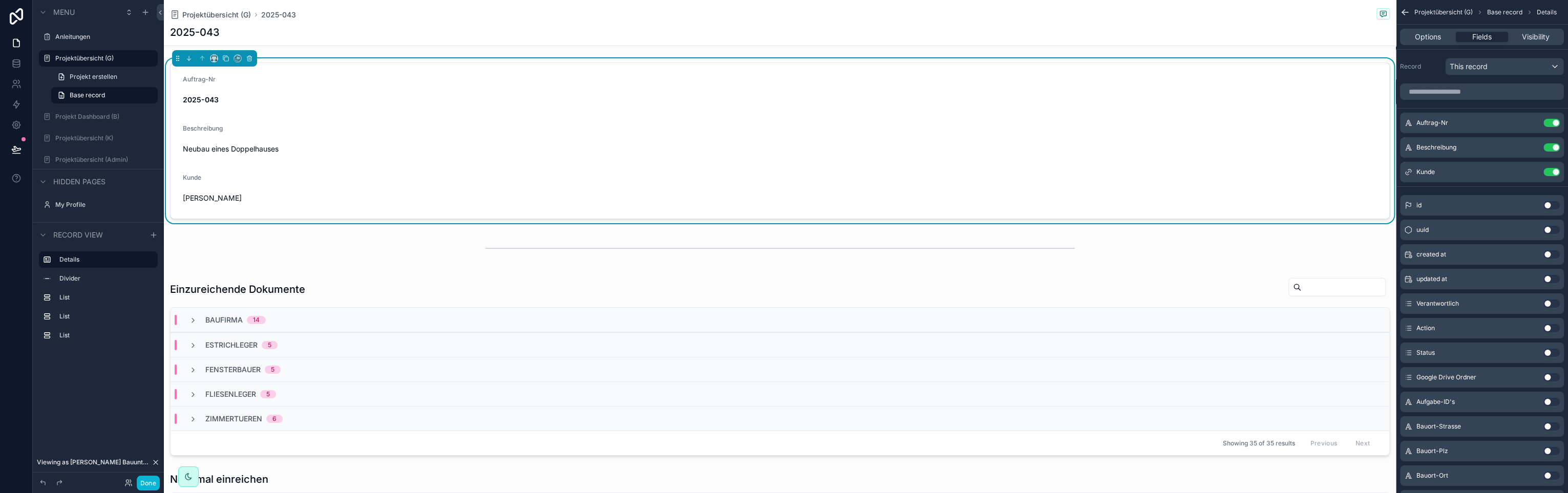
click at [213, 77] on span "Auftrag-Nr" at bounding box center [199, 79] width 33 height 8
click at [1547, 38] on span "Visibility" at bounding box center [1536, 37] width 28 height 10
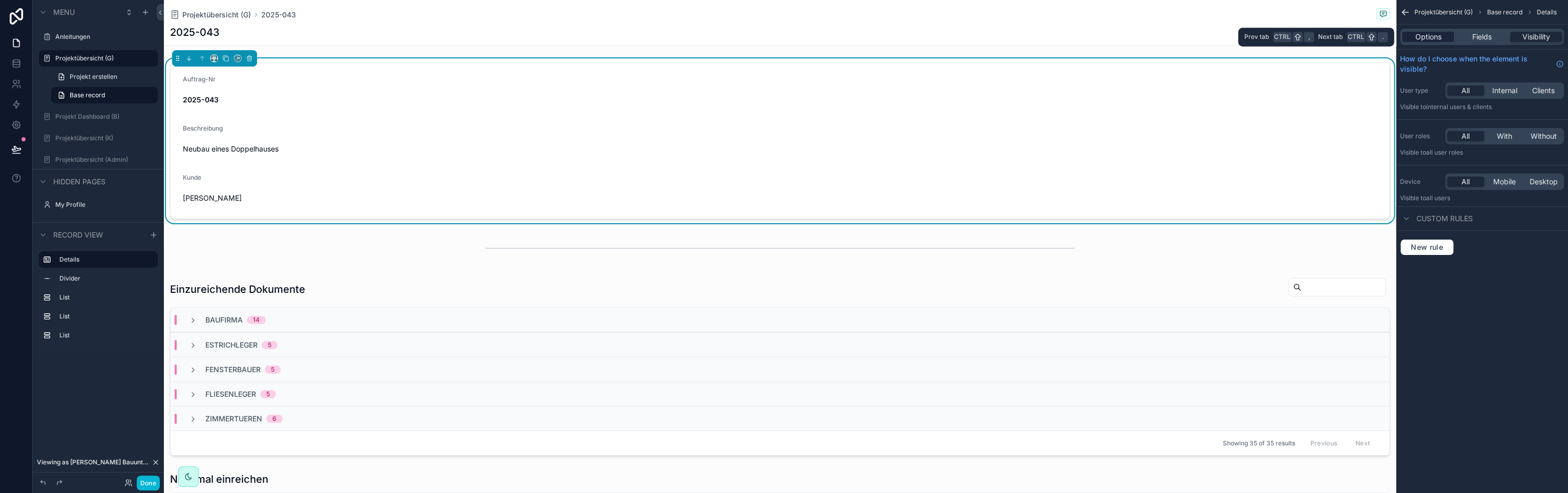
click at [1427, 39] on span "Options" at bounding box center [1428, 37] width 26 height 10
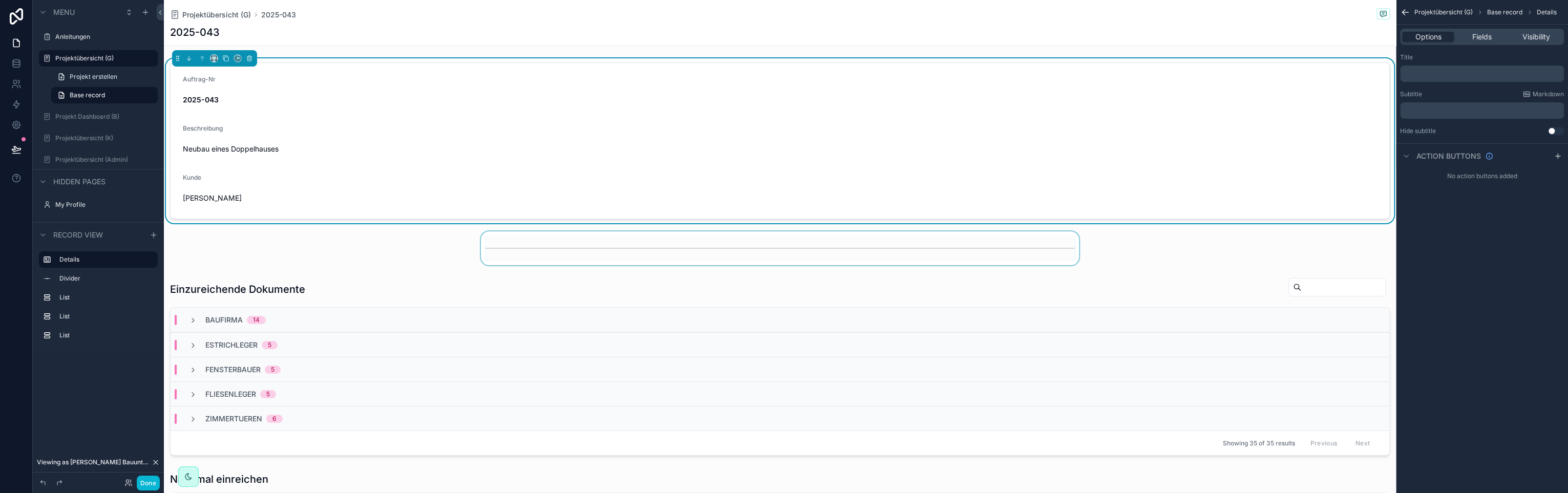
click at [295, 247] on div "scrollable content" at bounding box center [780, 248] width 1232 height 34
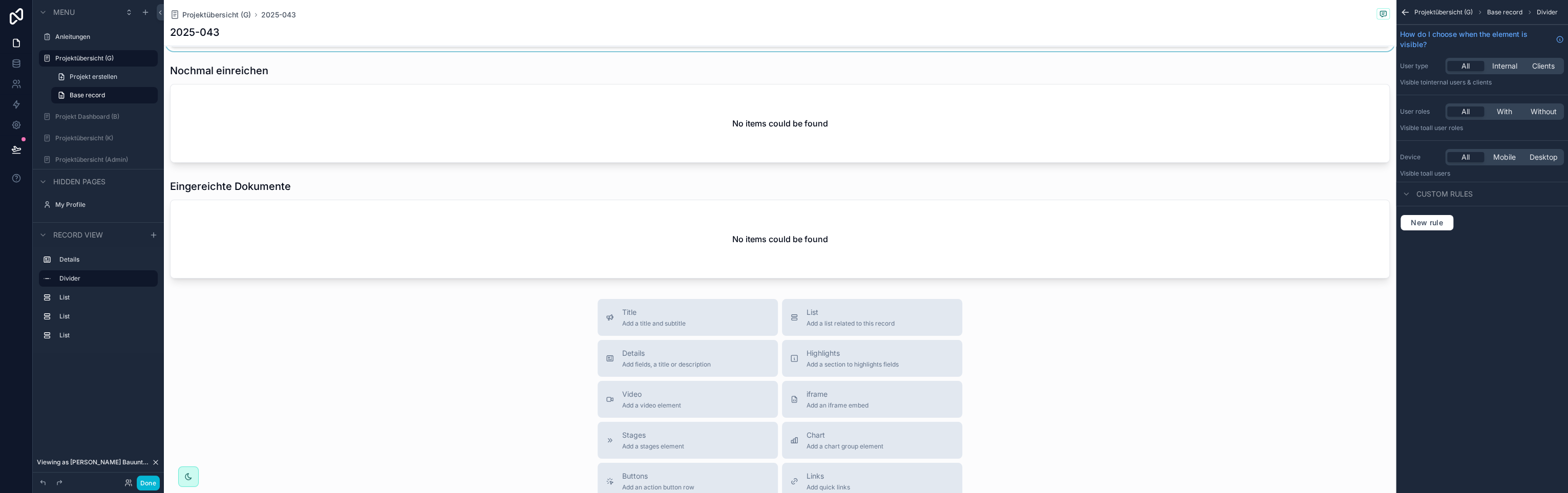
scroll to position [410, 0]
click at [299, 239] on div "scrollable content" at bounding box center [780, 228] width 1232 height 107
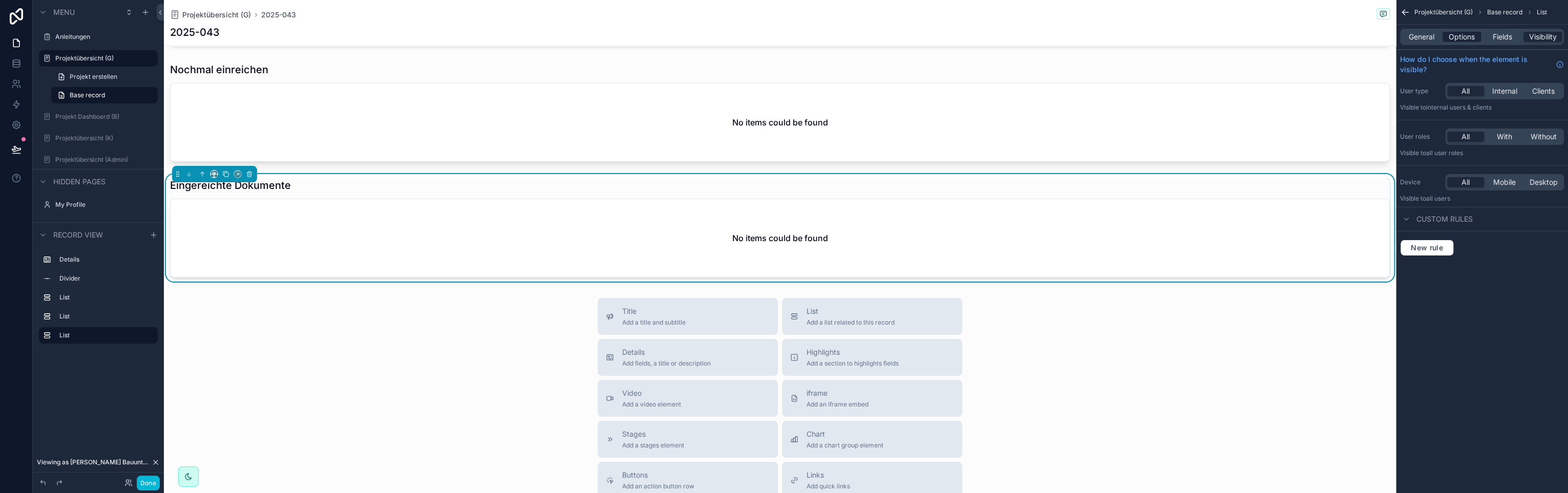
click at [1463, 41] on span "Options" at bounding box center [1462, 37] width 26 height 10
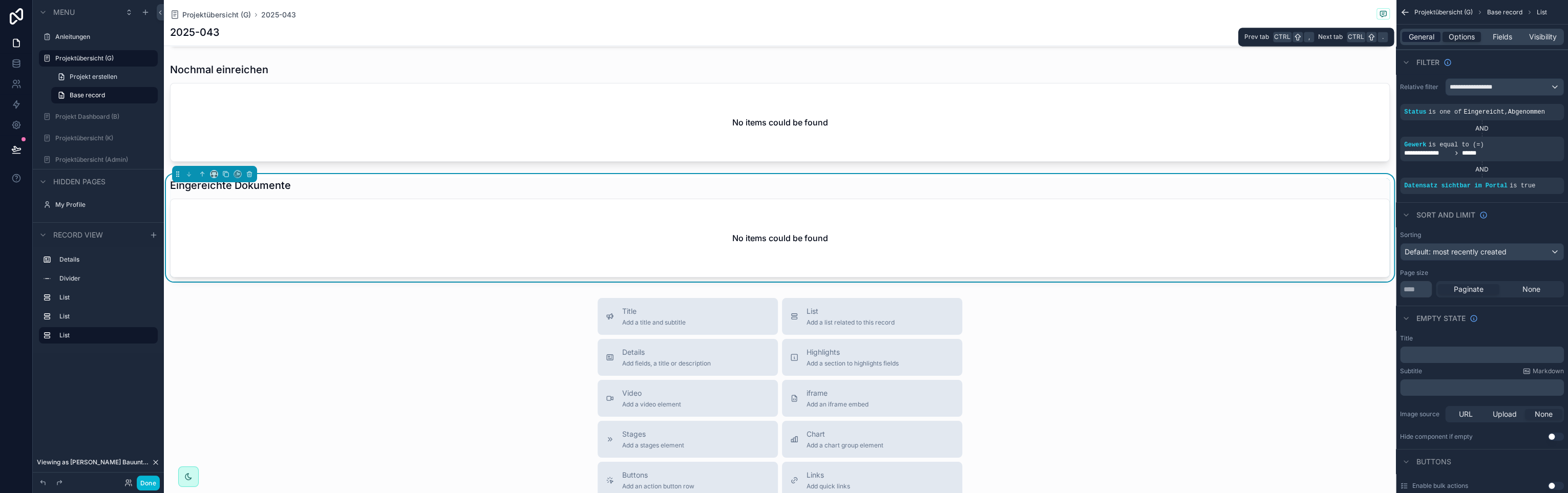
click at [1430, 33] on span "General" at bounding box center [1421, 37] width 25 height 10
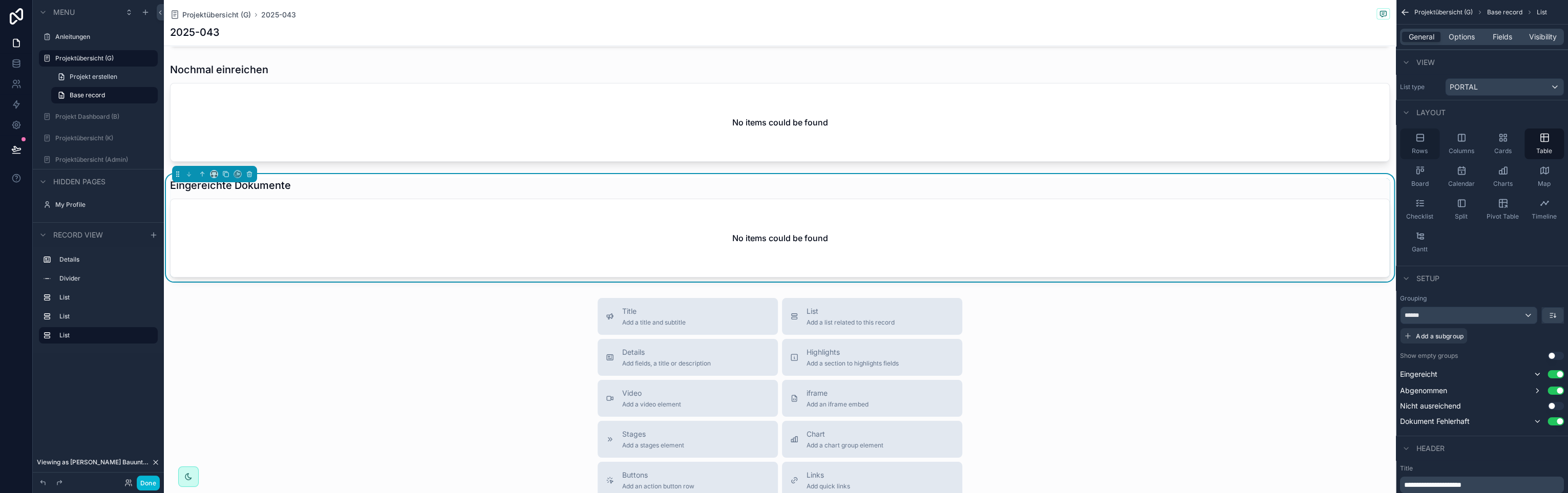
click at [1422, 133] on icon "scrollable content" at bounding box center [1421, 138] width 10 height 10
click at [1498, 34] on span "Fields" at bounding box center [1503, 37] width 20 height 10
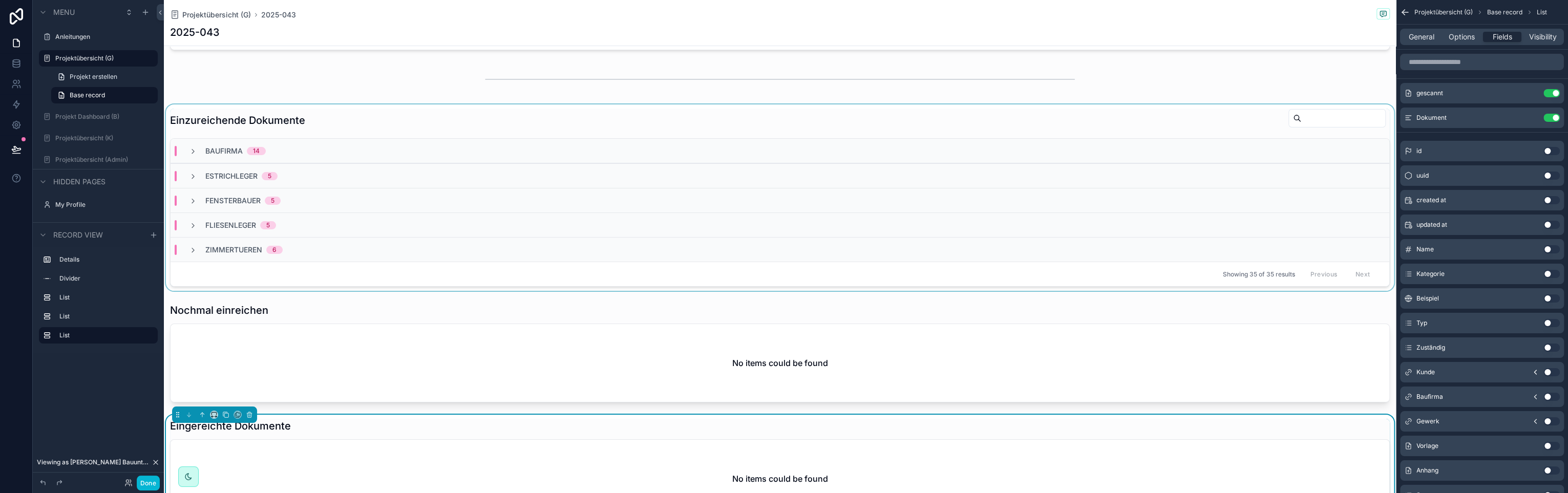
scroll to position [102, 0]
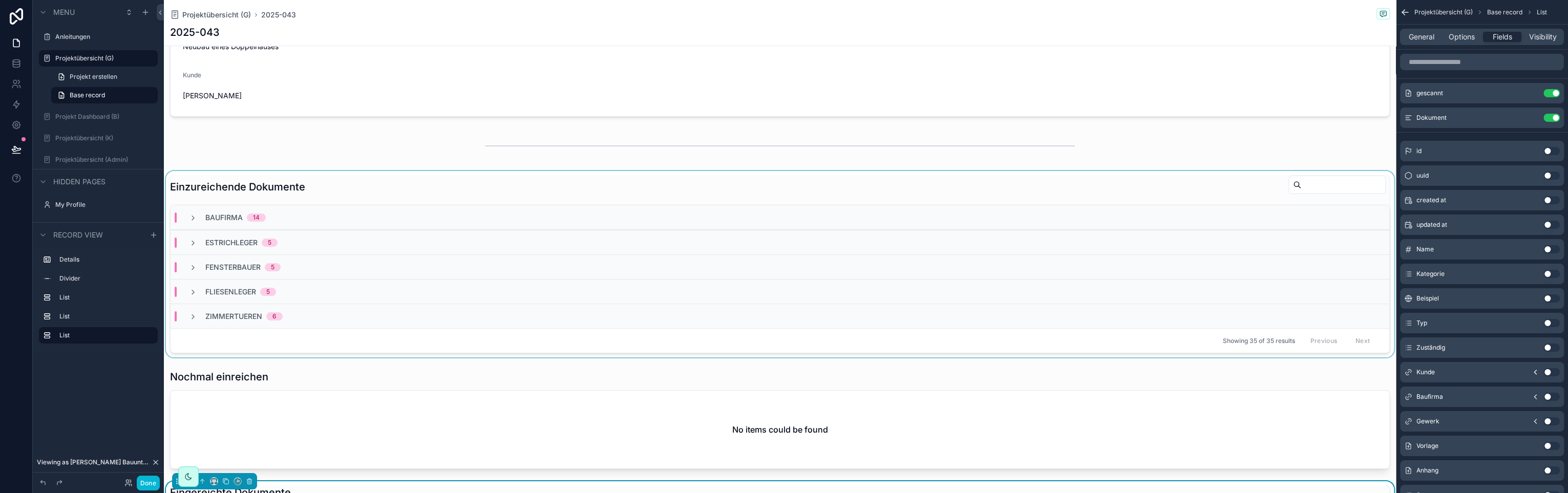
click at [198, 214] on div "Baufirma 14" at bounding box center [227, 218] width 77 height 10
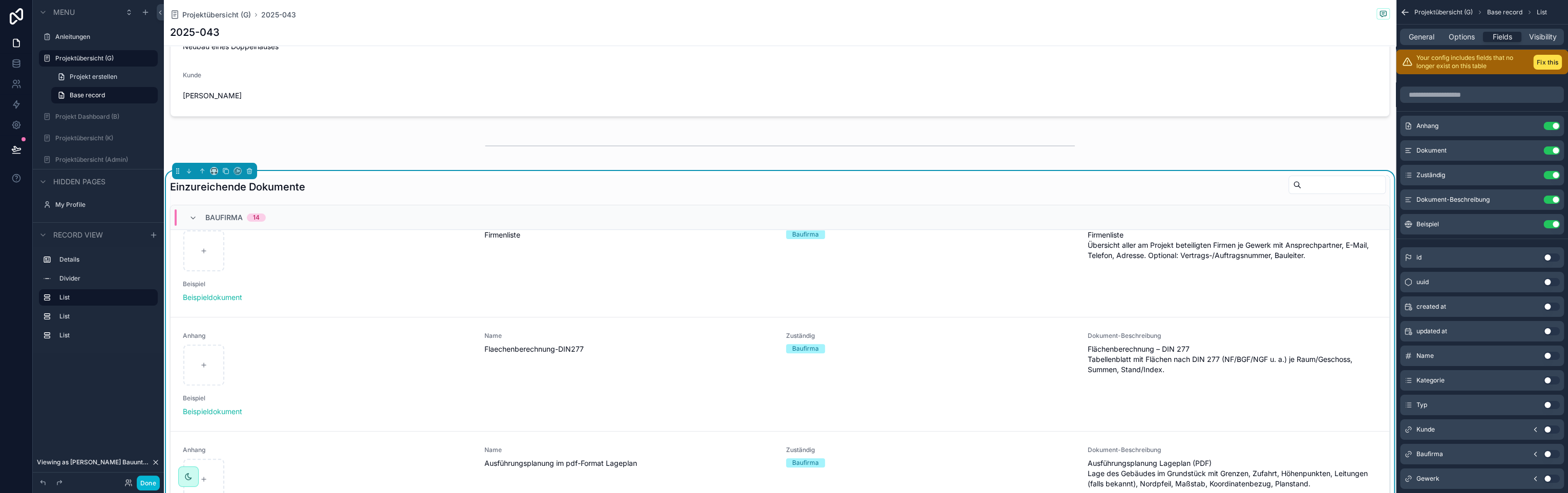
scroll to position [358, 0]
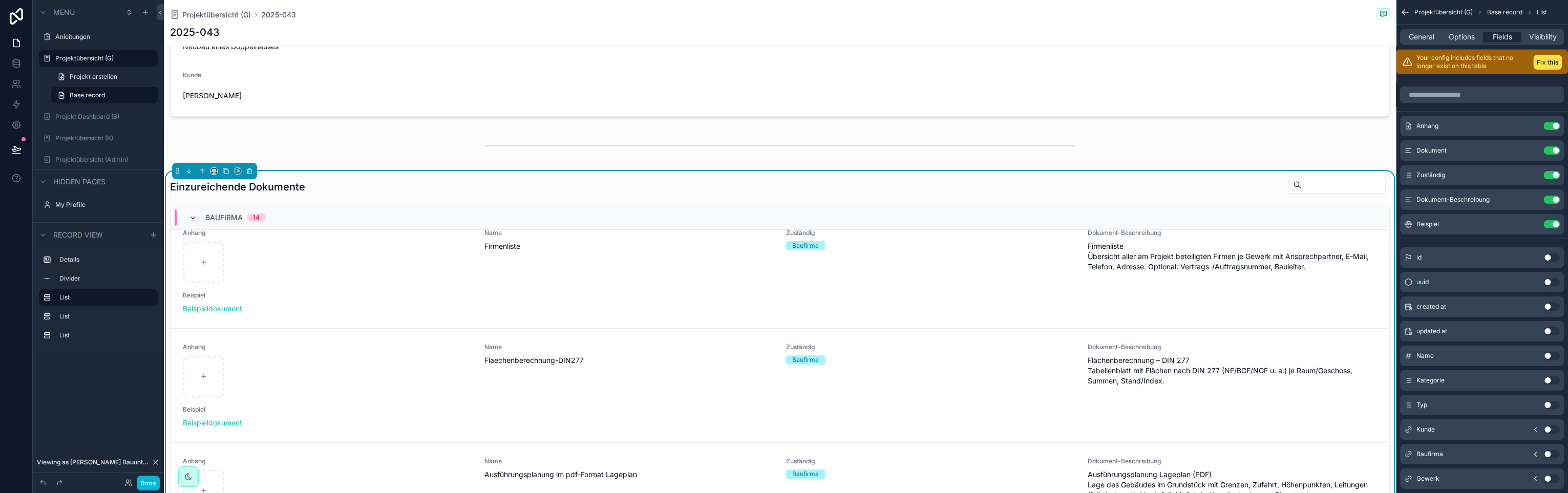
click at [194, 219] on icon "scrollable content" at bounding box center [193, 218] width 8 height 8
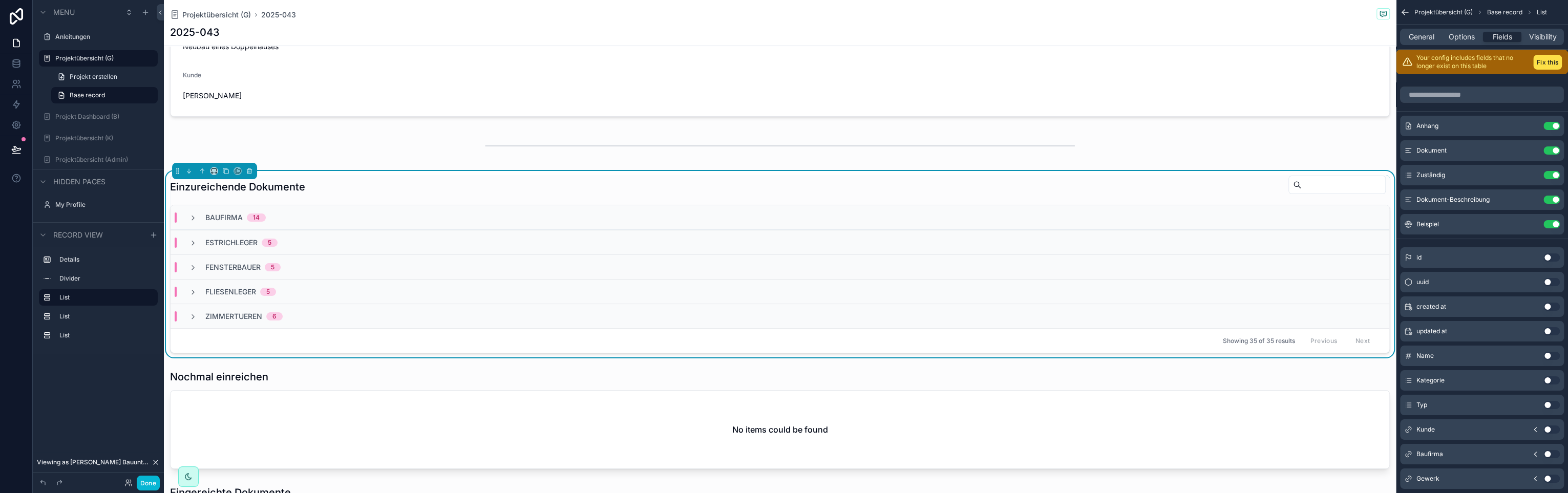
click at [202, 221] on div "Baufirma 14" at bounding box center [227, 218] width 77 height 10
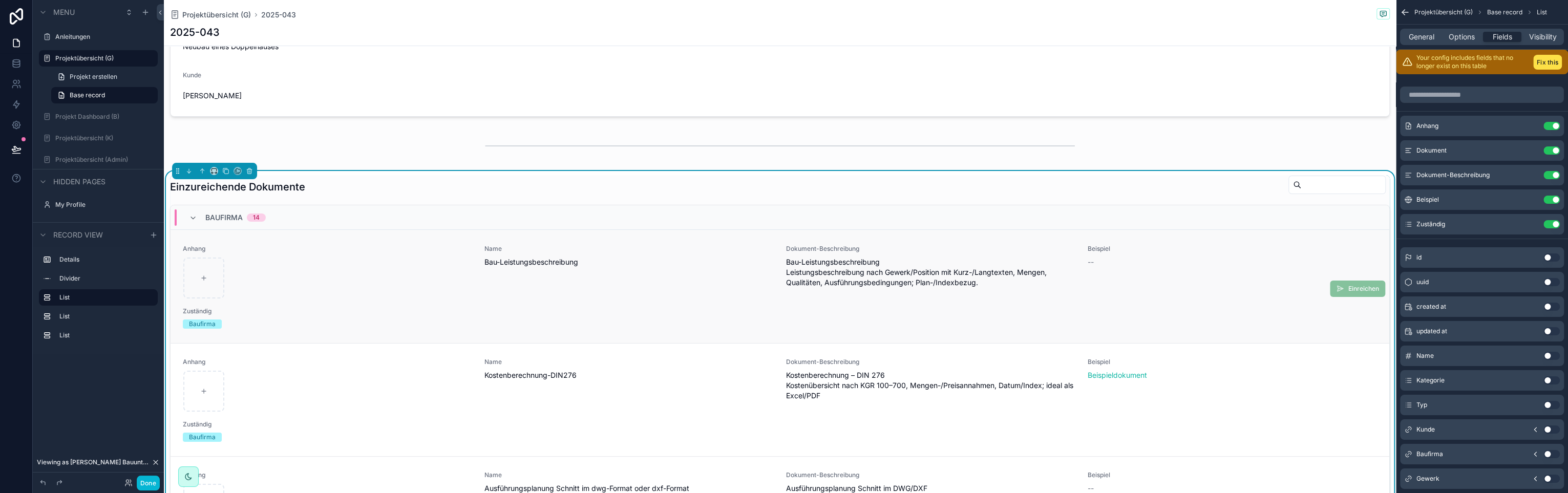
click at [481, 235] on div "Anhang Name Bau-Leistungsbeschreibung Dokument-Beschreibung Bau-Leistungsbeschr…" at bounding box center [780, 287] width 1219 height 113
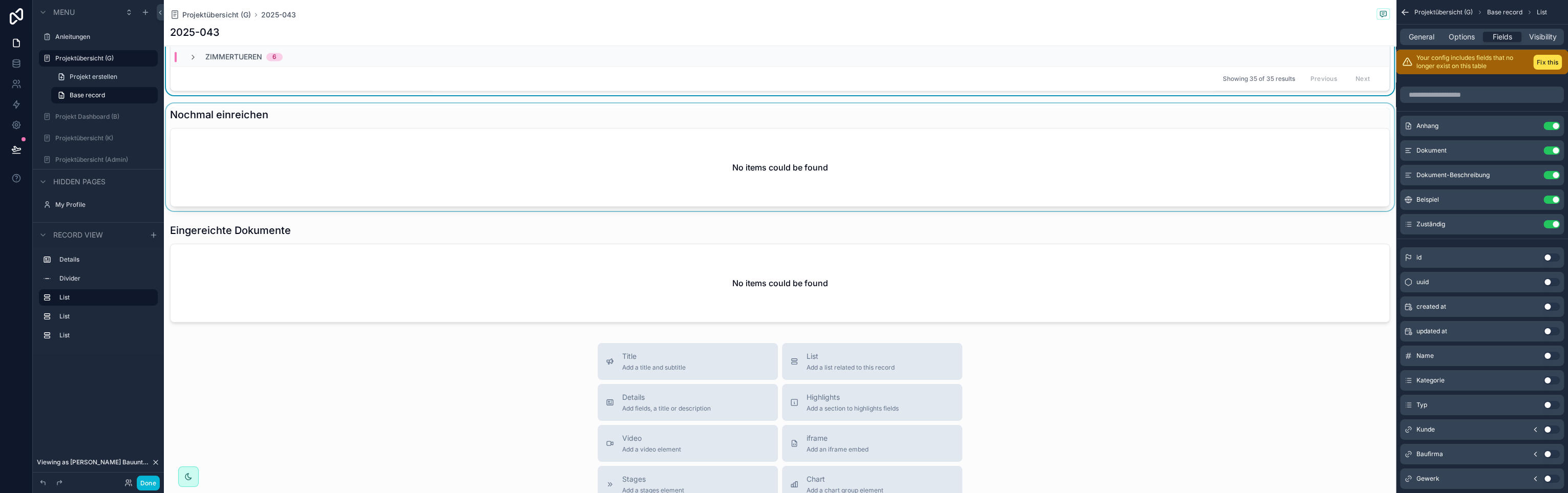
scroll to position [614, 0]
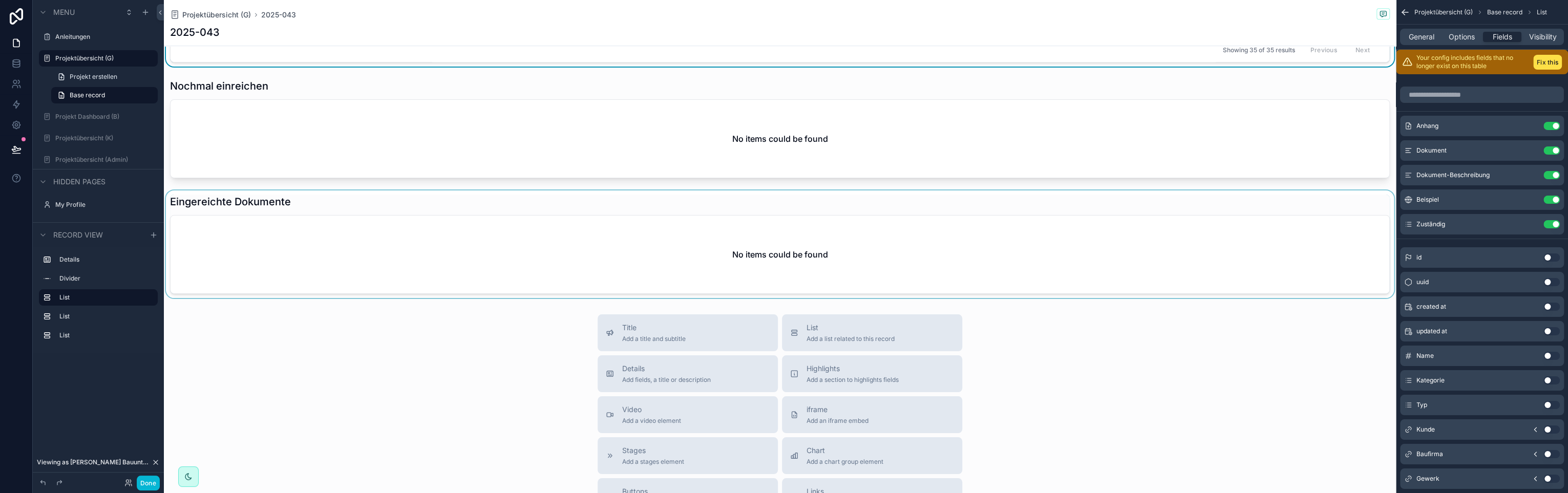
click at [235, 265] on div "scrollable content" at bounding box center [780, 244] width 1232 height 107
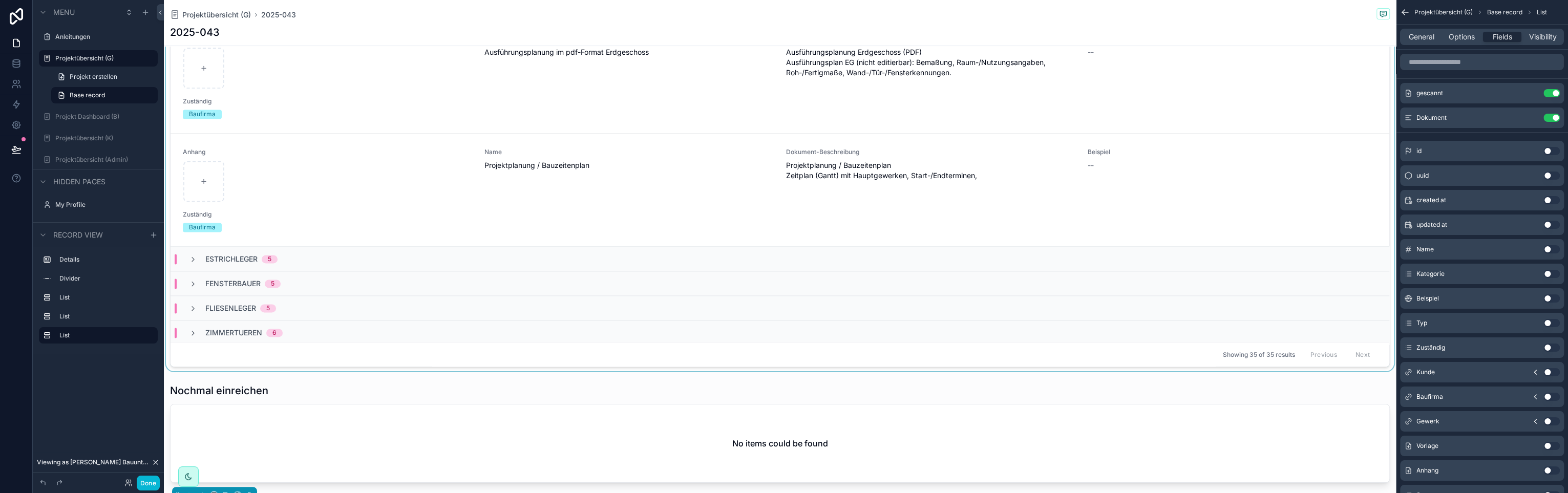
scroll to position [307, 0]
click at [315, 190] on div "scrollable content" at bounding box center [780, 169] width 1232 height 407
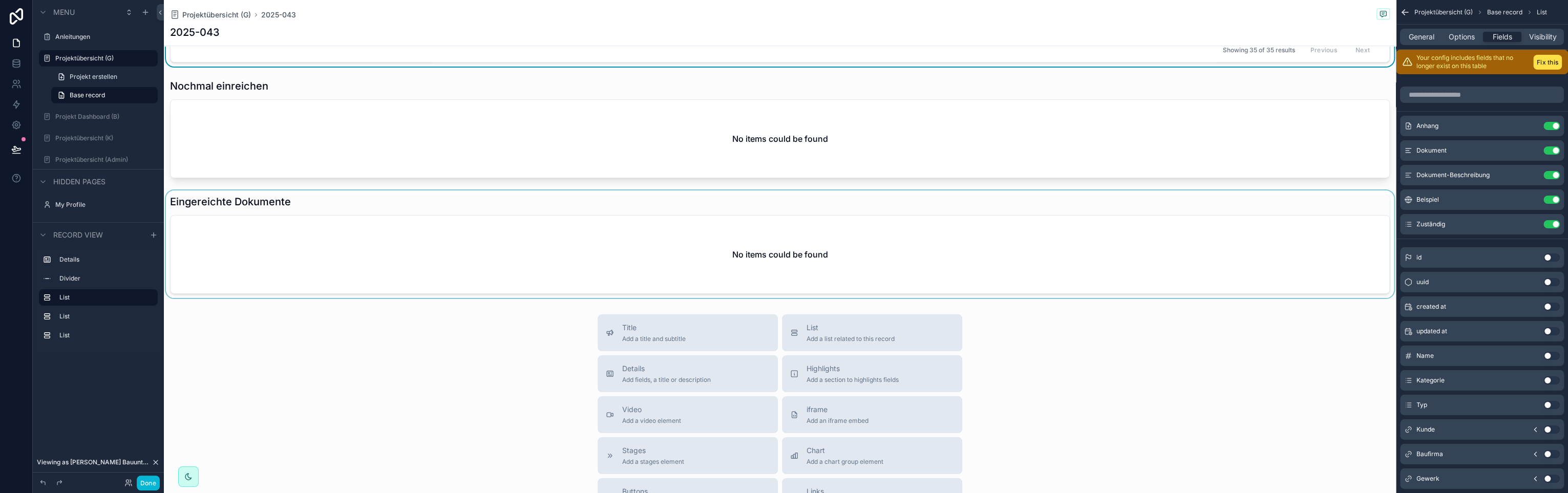
scroll to position [665, 0]
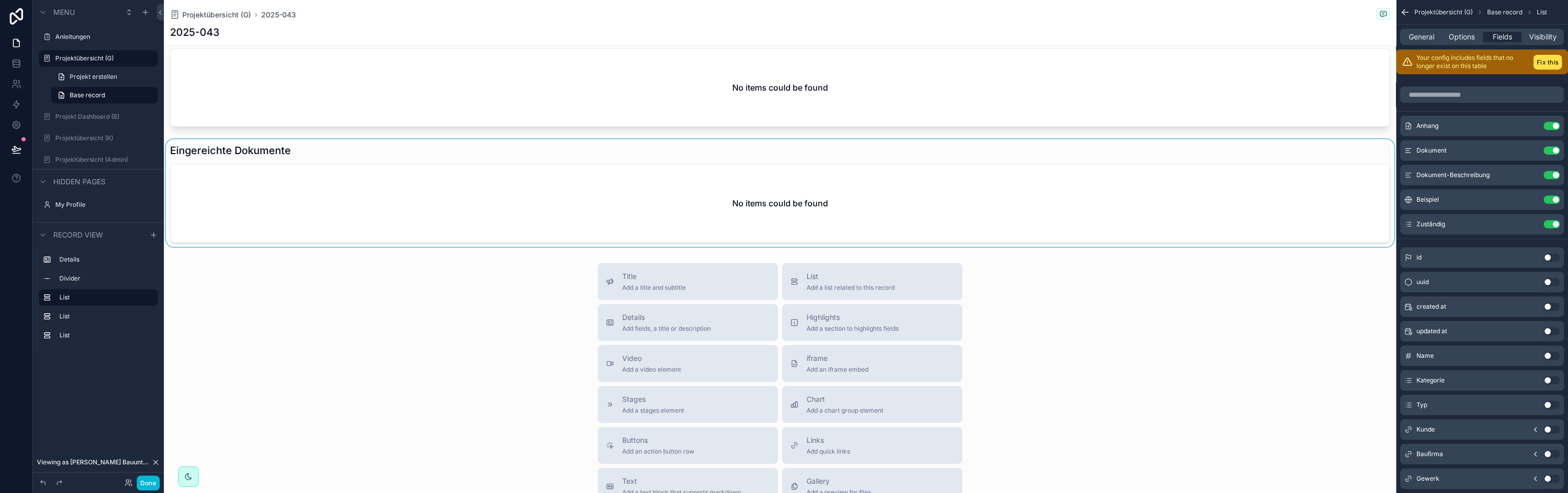
click at [331, 190] on div "scrollable content" at bounding box center [780, 193] width 1232 height 107
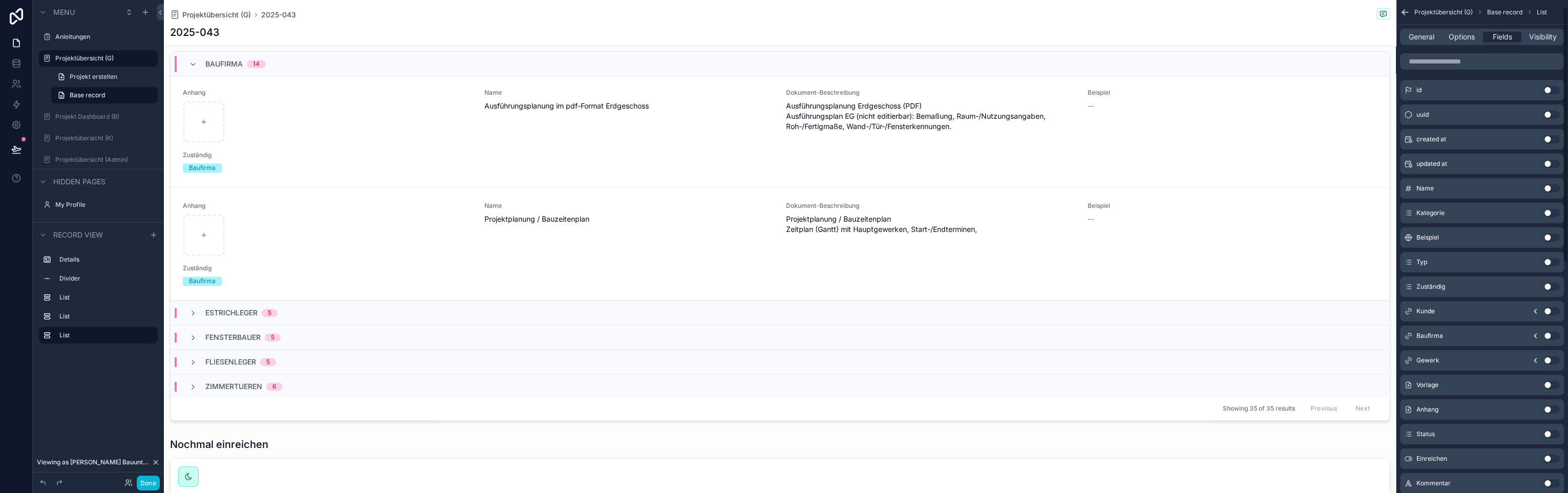
scroll to position [0, 0]
click at [1487, 61] on input "scrollable content" at bounding box center [1482, 62] width 164 height 17
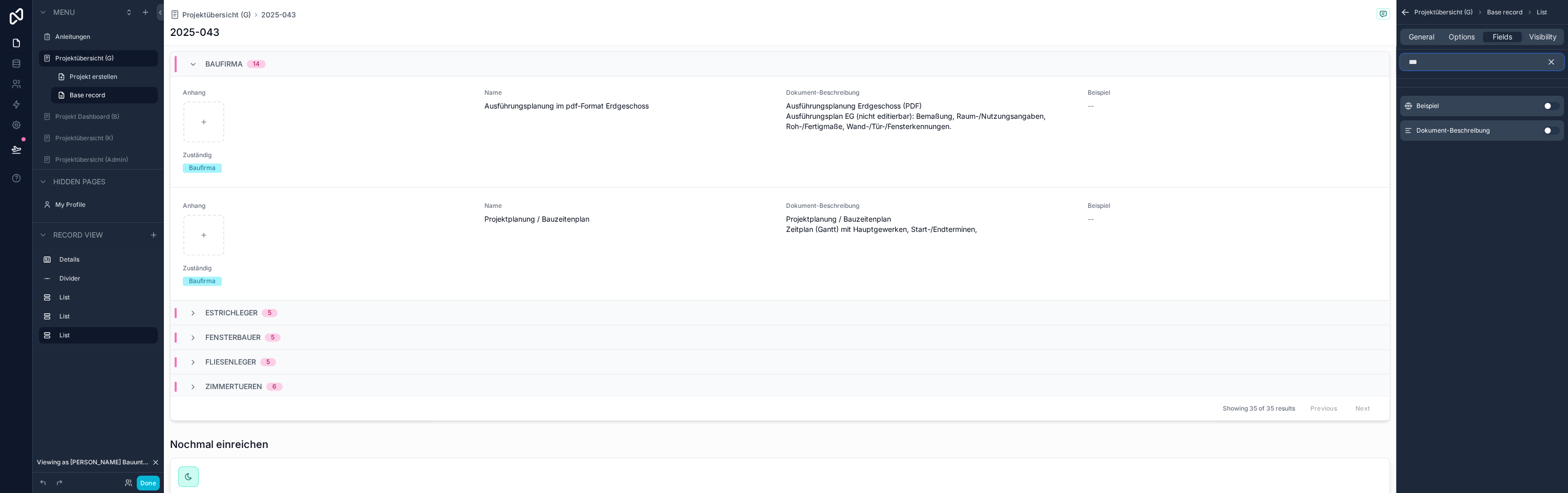
type input "***"
click at [1551, 129] on button "Use setting" at bounding box center [1552, 130] width 17 height 8
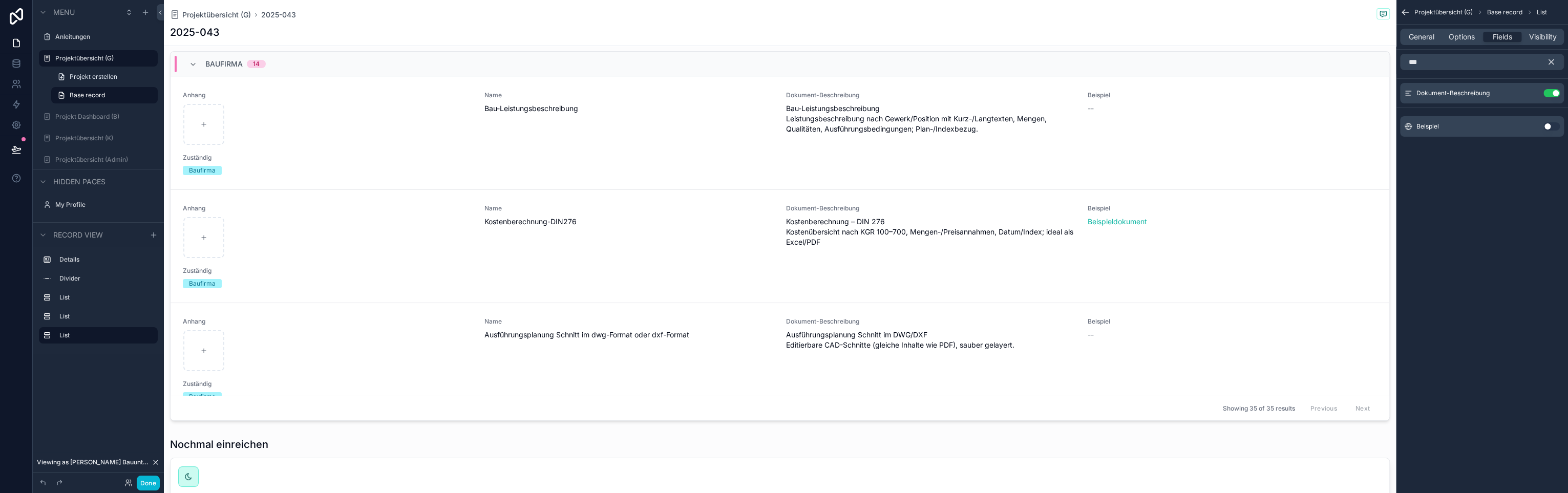
click at [1549, 62] on icon "scrollable content" at bounding box center [1551, 62] width 9 height 9
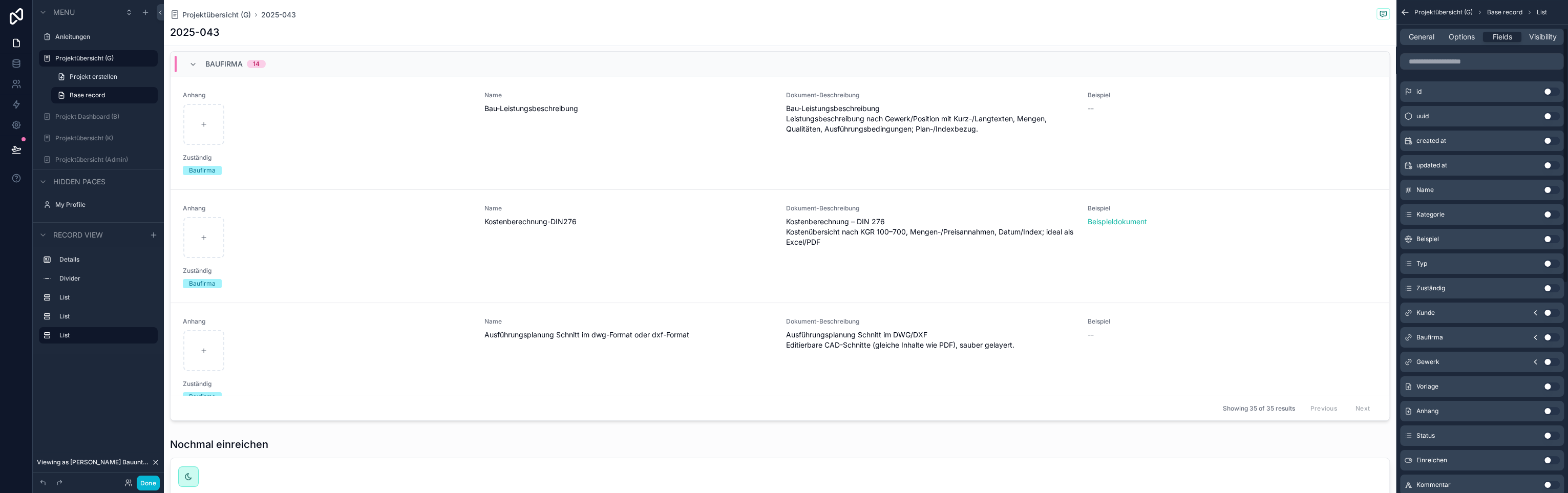
scroll to position [102, 0]
click at [1554, 270] on button "Use setting" at bounding box center [1552, 269] width 17 height 8
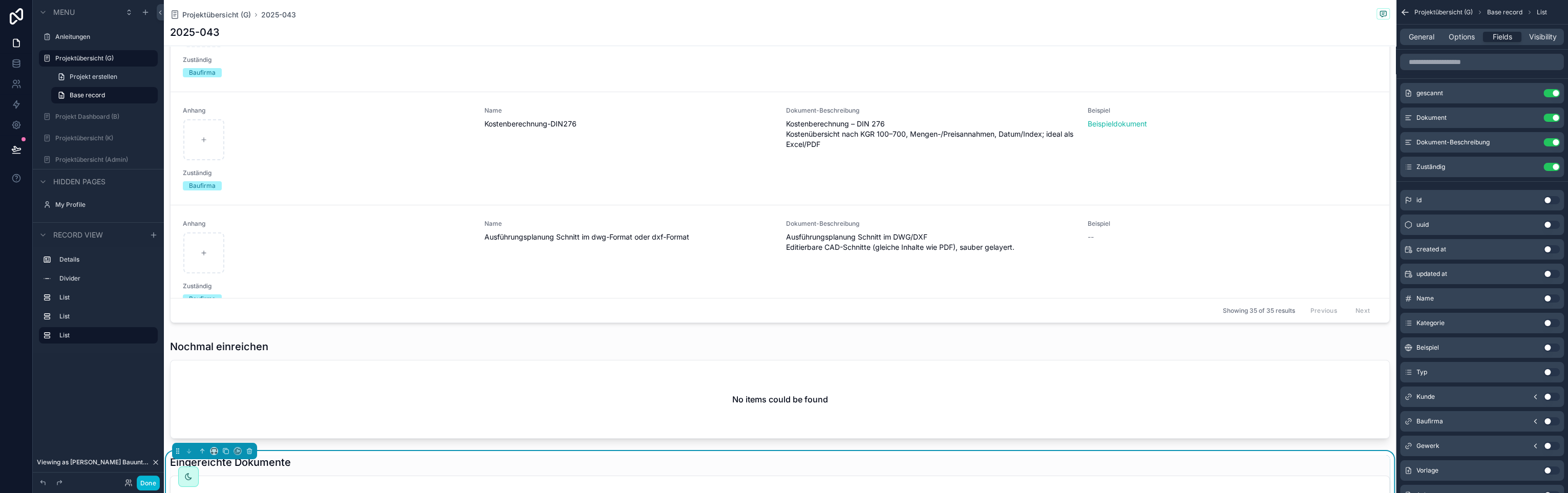
scroll to position [512, 0]
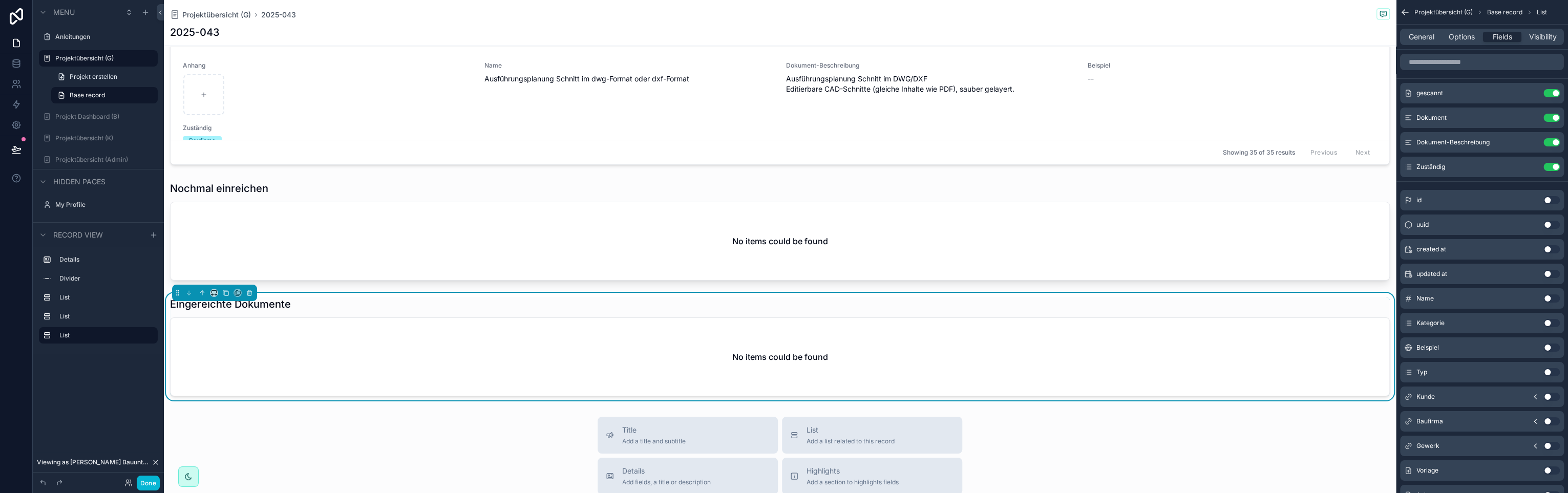
click at [445, 360] on div "No items could be found" at bounding box center [780, 356] width 1219 height 78
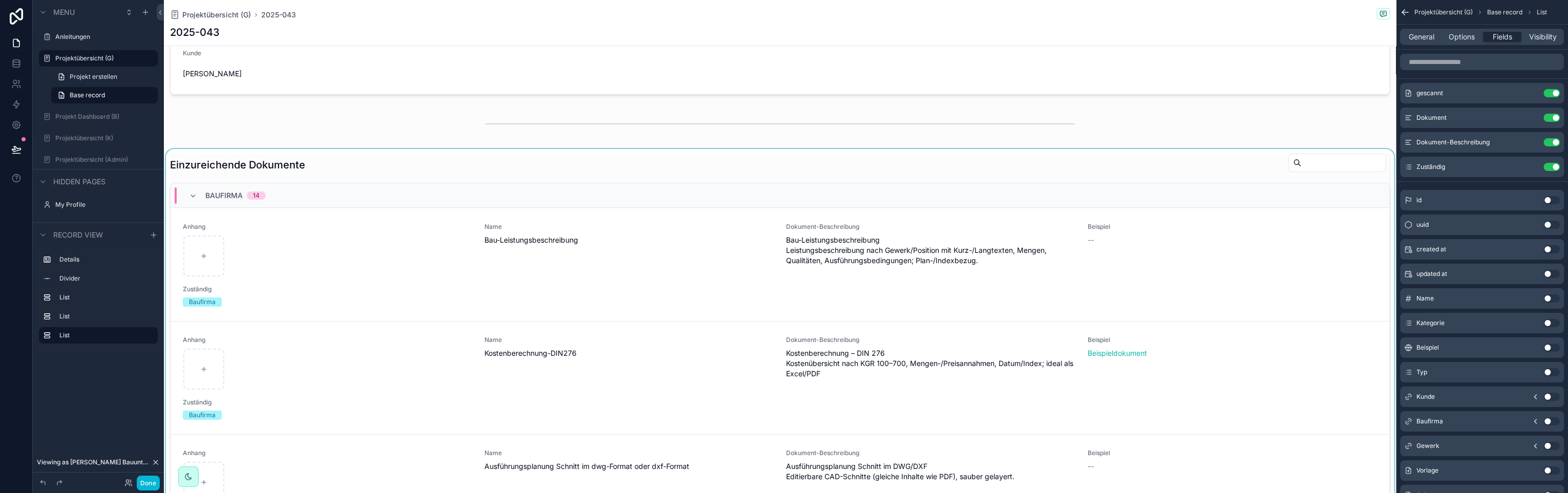
scroll to position [102, 0]
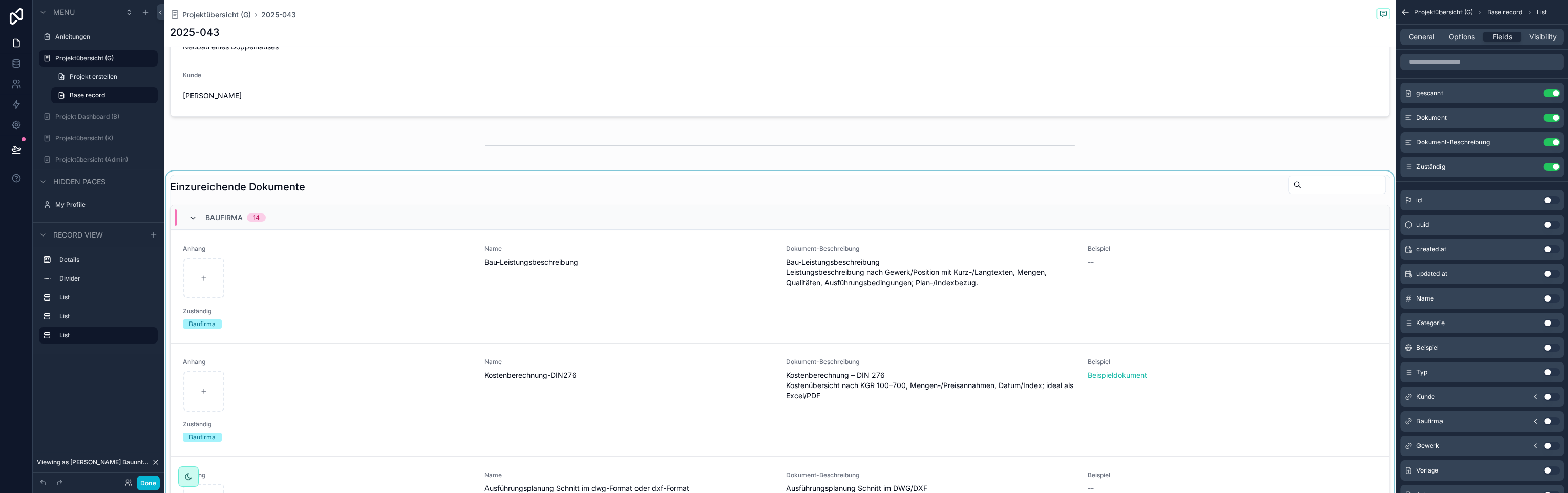
click at [192, 214] on icon "scrollable content" at bounding box center [193, 218] width 8 height 8
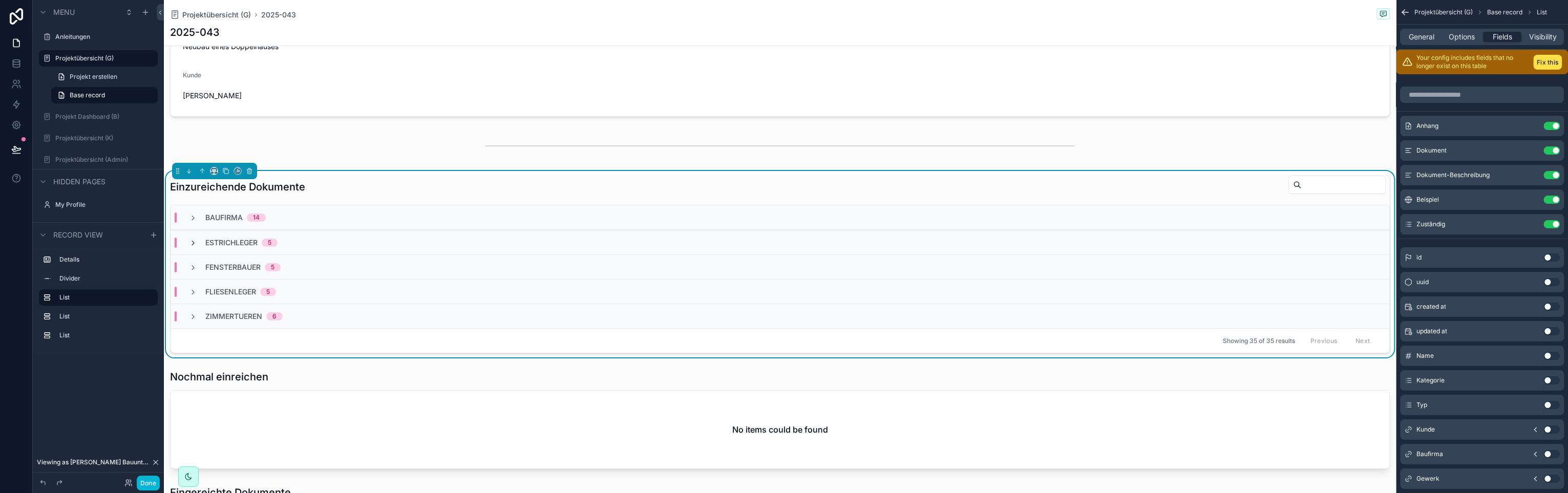
click at [193, 242] on icon "scrollable content" at bounding box center [193, 243] width 8 height 8
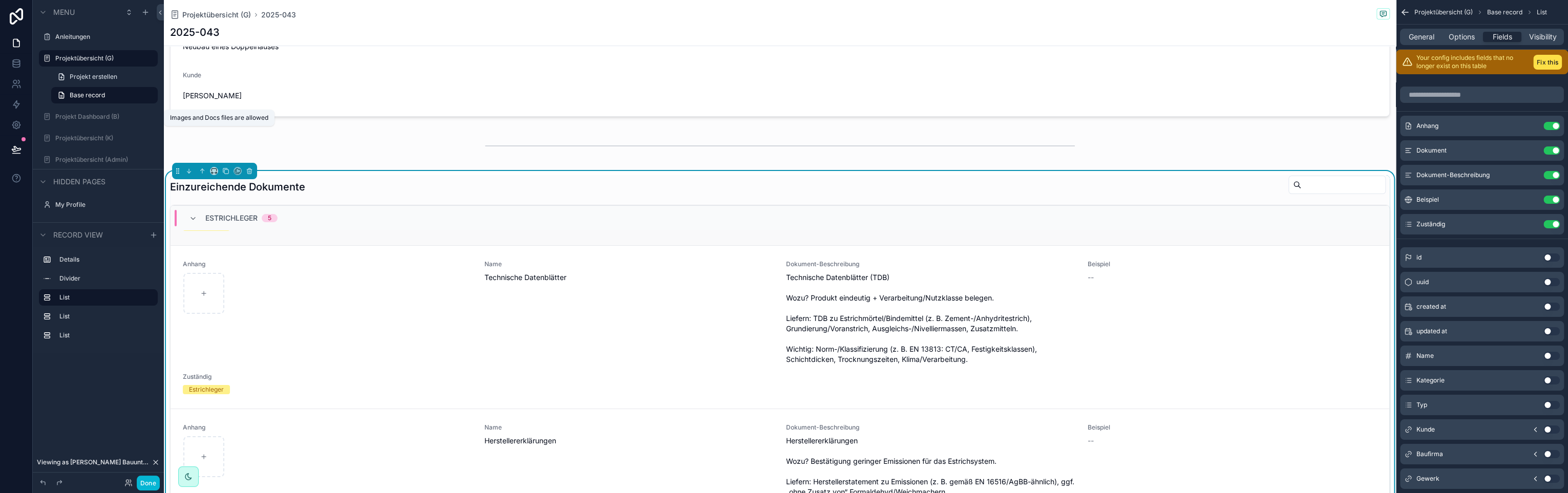
scroll to position [153, 0]
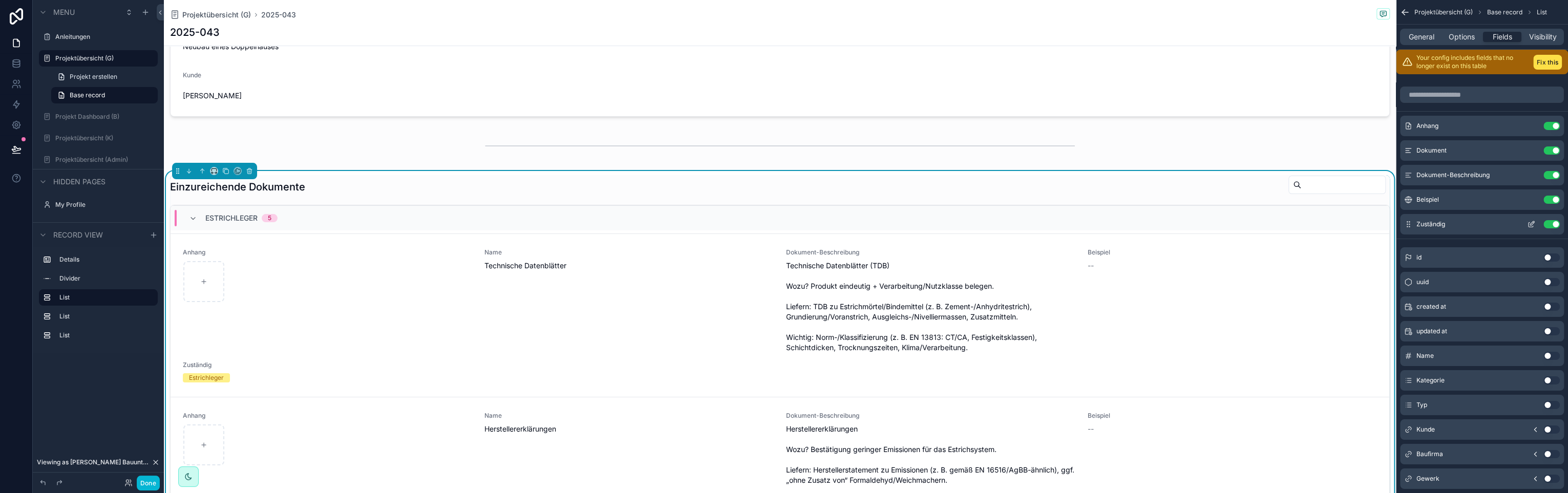
click at [1553, 223] on button "Use setting" at bounding box center [1552, 224] width 17 height 8
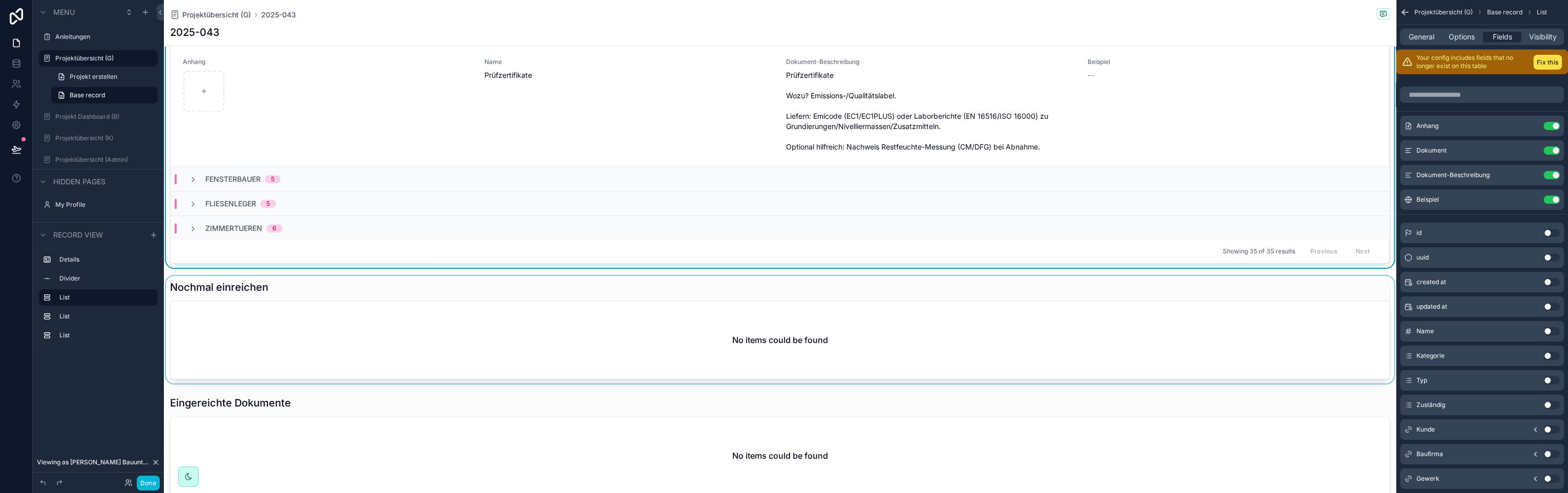
scroll to position [512, 0]
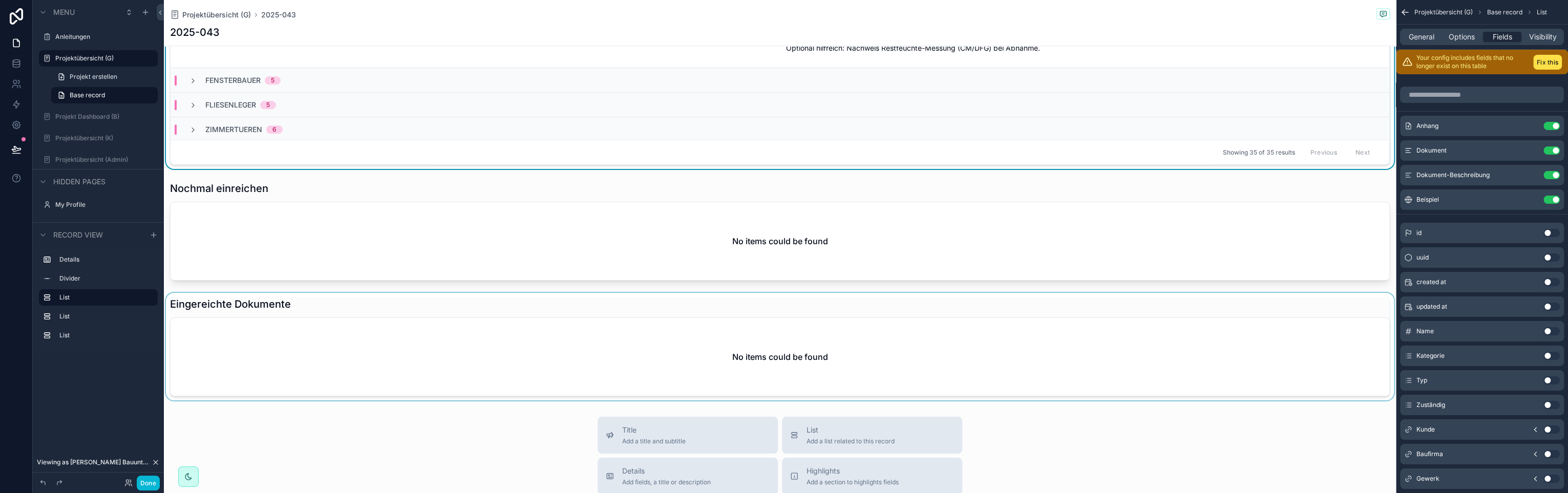
click at [532, 361] on div "scrollable content" at bounding box center [780, 346] width 1232 height 107
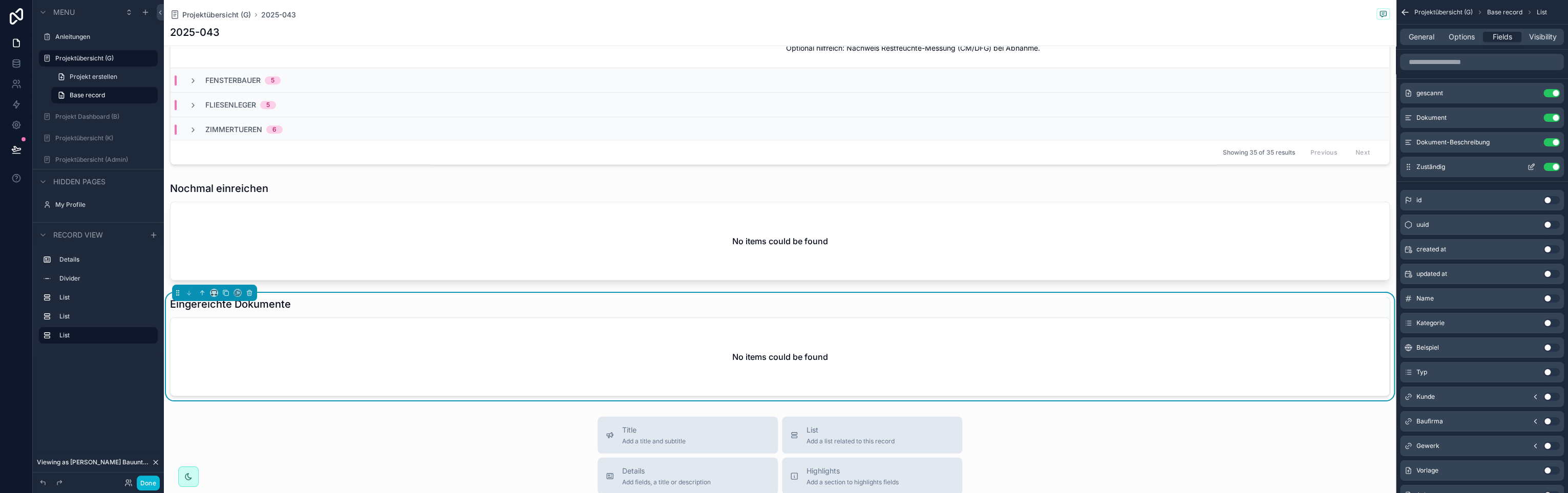
click at [1554, 167] on button "Use setting" at bounding box center [1552, 166] width 17 height 8
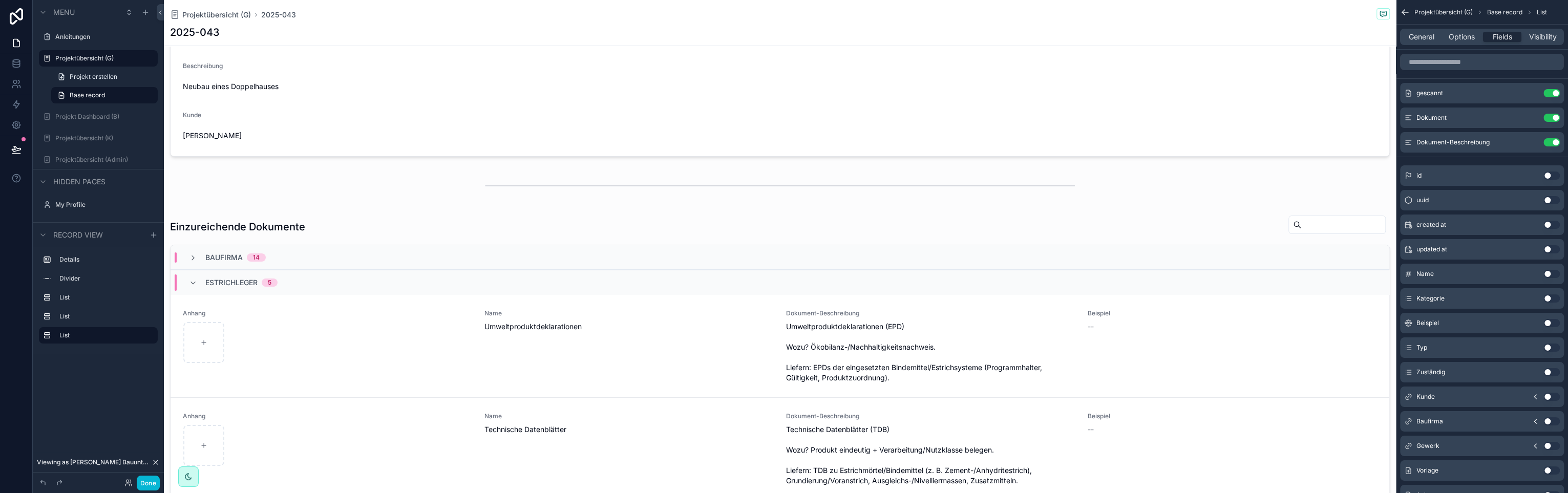
scroll to position [0, 0]
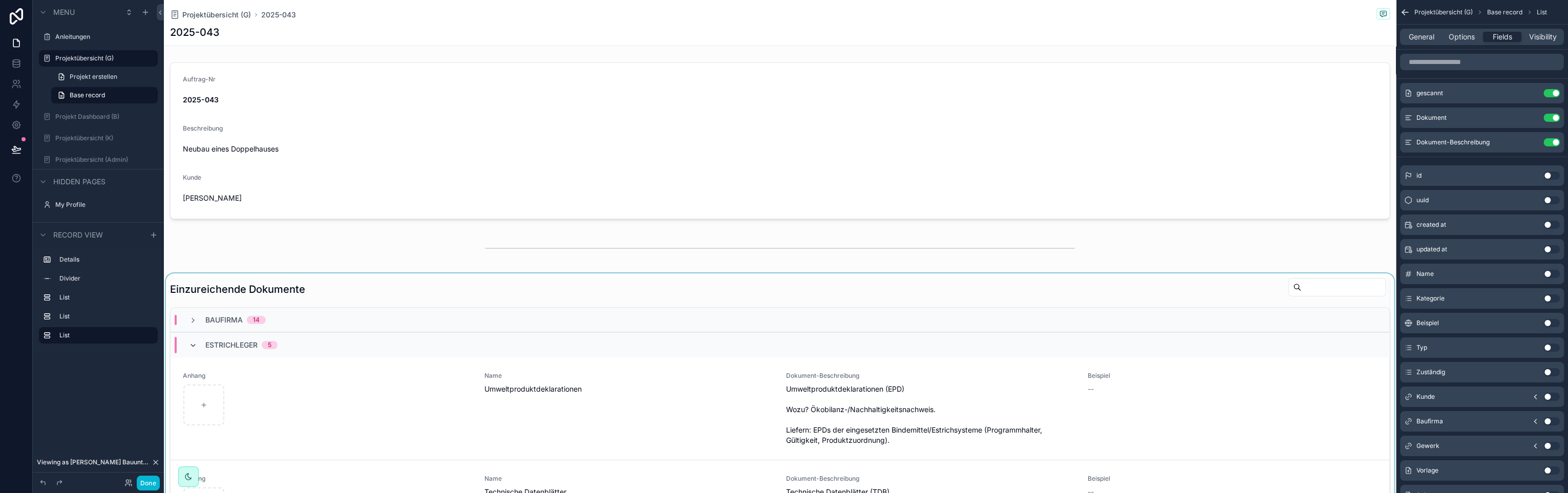
click at [195, 344] on icon "scrollable content" at bounding box center [193, 345] width 8 height 8
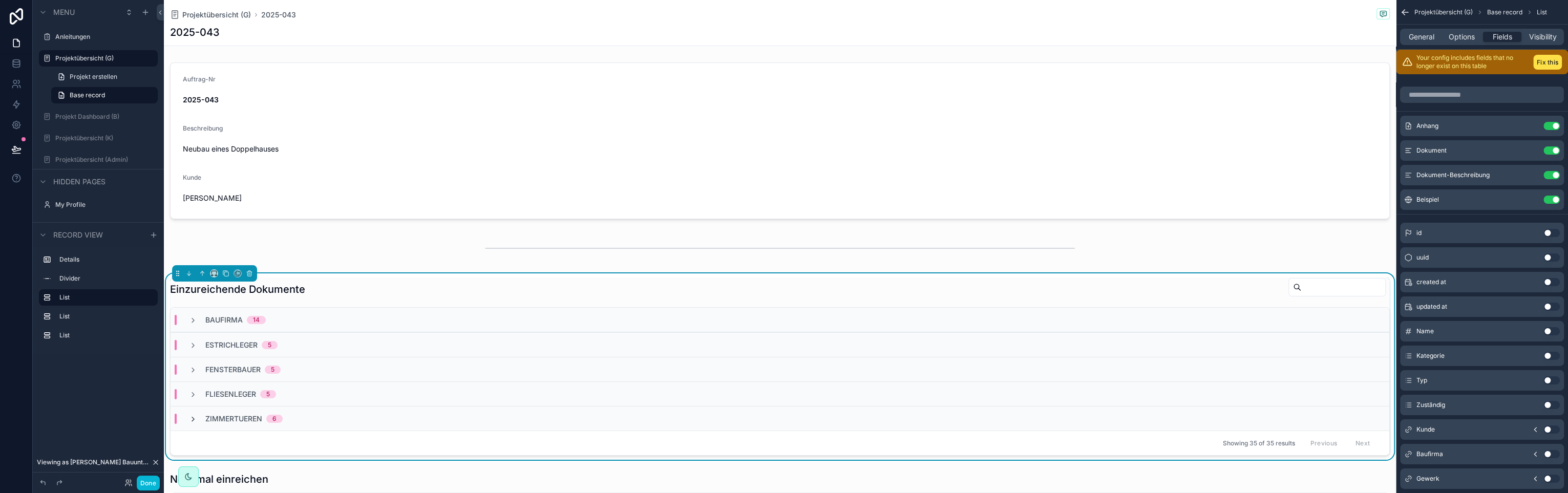
click at [195, 419] on icon "scrollable content" at bounding box center [193, 419] width 8 height 8
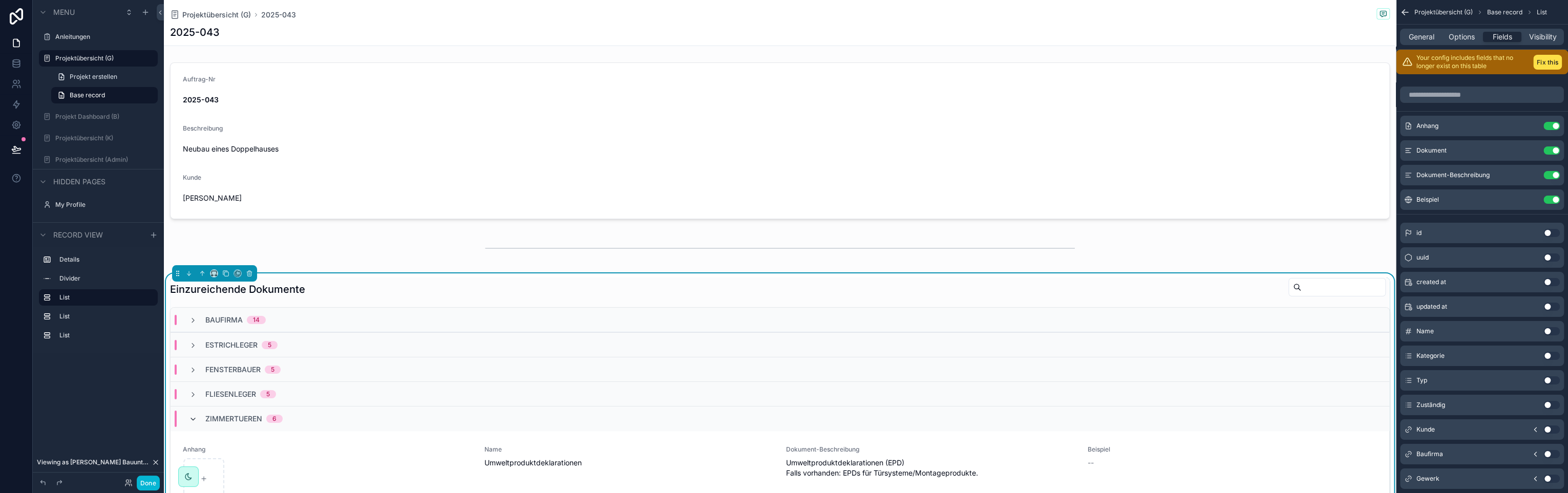
click at [189, 416] on icon "scrollable content" at bounding box center [193, 419] width 8 height 8
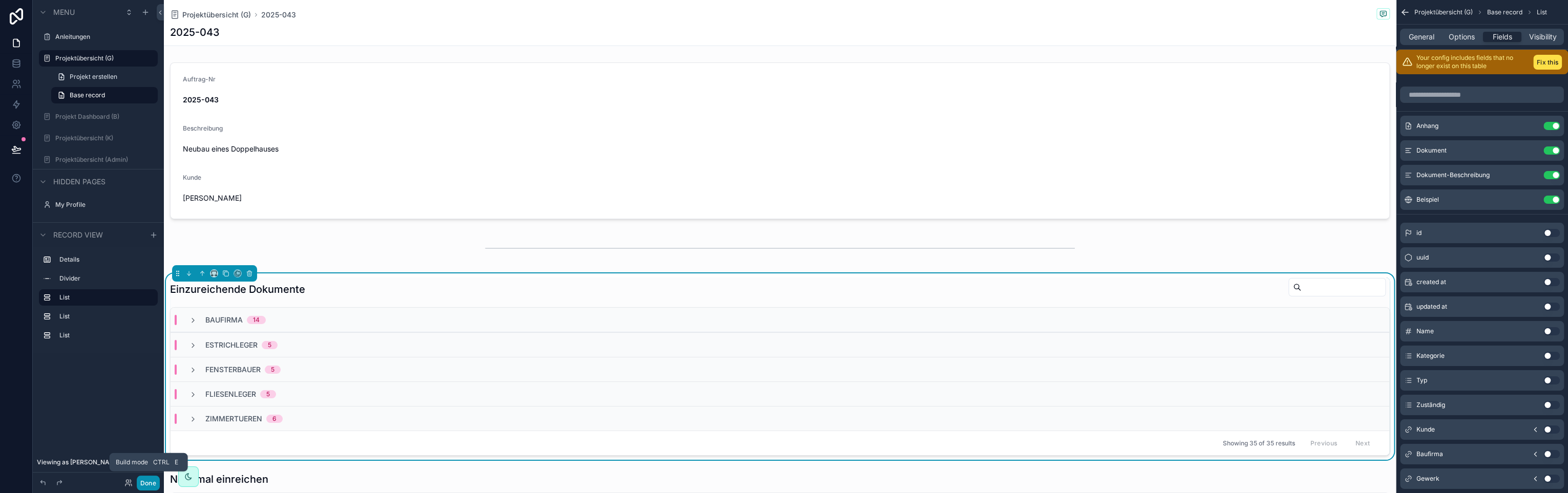
click at [150, 483] on button "Done" at bounding box center [148, 483] width 23 height 15
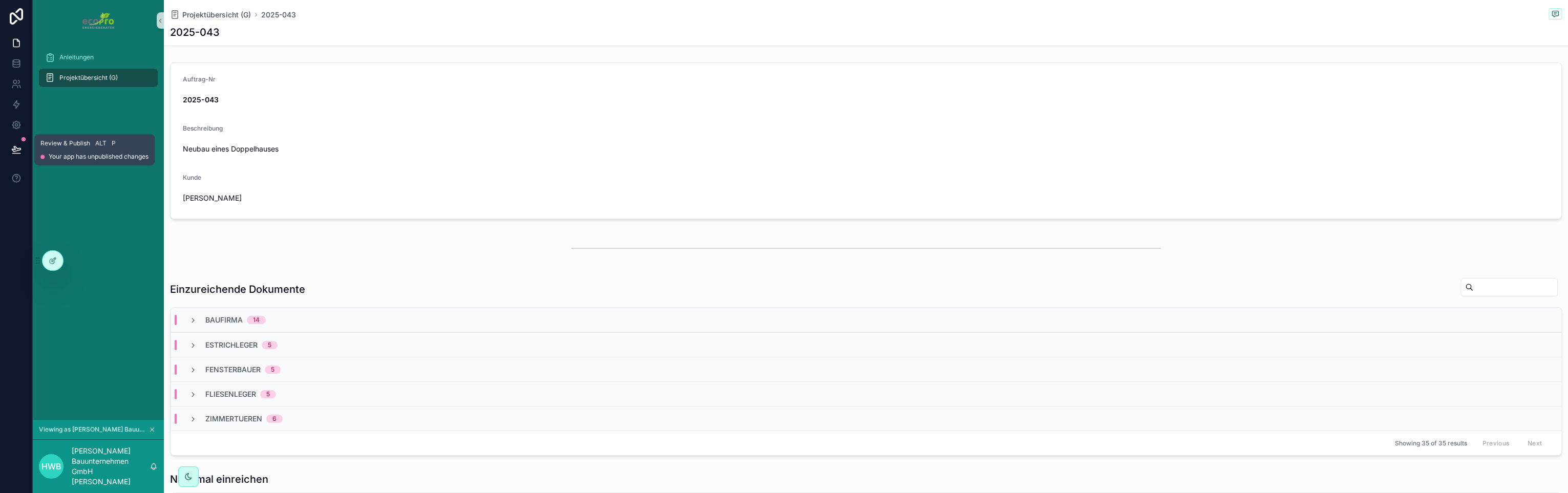
click at [18, 150] on icon at bounding box center [16, 149] width 9 height 5
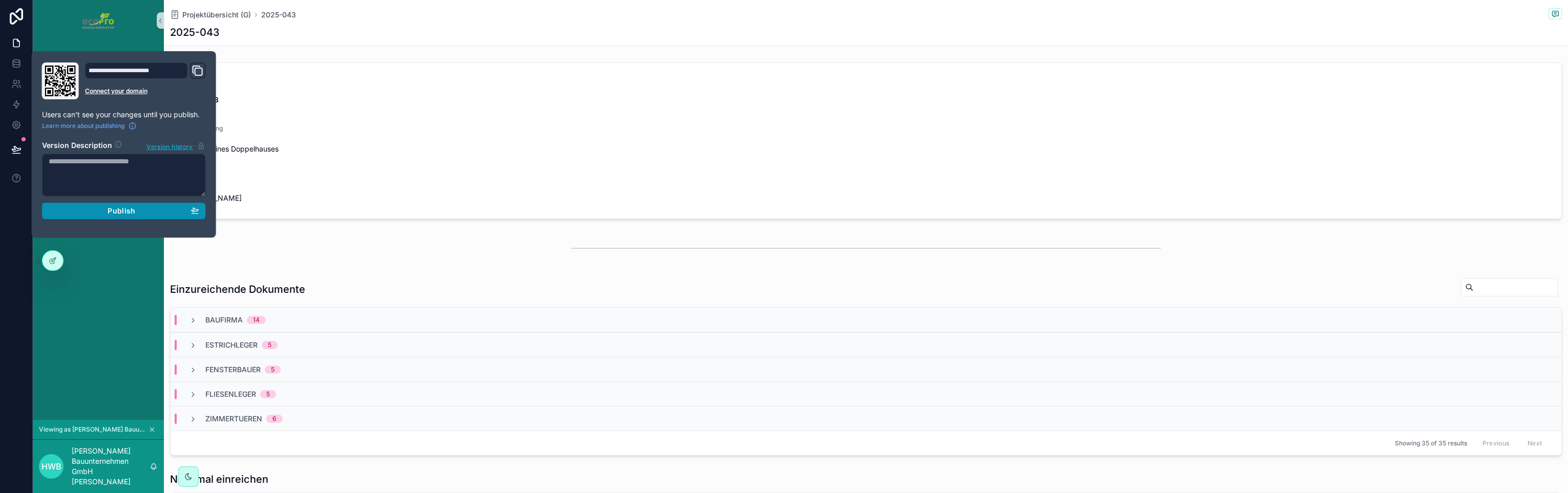
click at [106, 208] on div "Publish" at bounding box center [124, 211] width 150 height 9
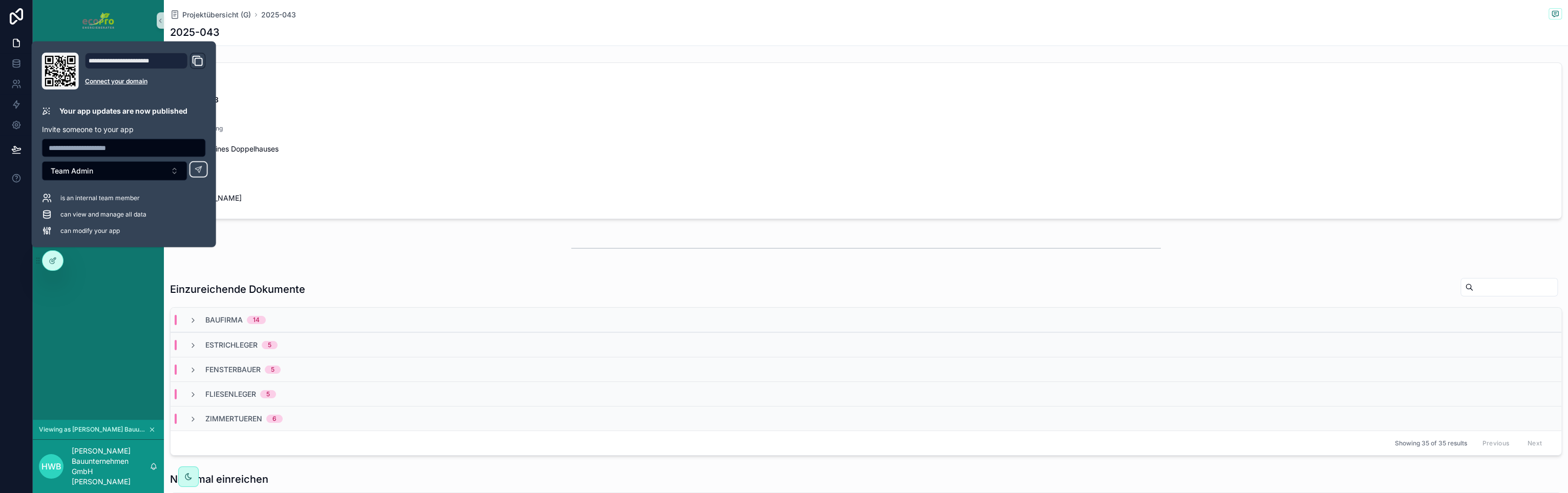
click at [88, 346] on div "Anleitungen Projektübersicht (G)" at bounding box center [98, 230] width 131 height 379
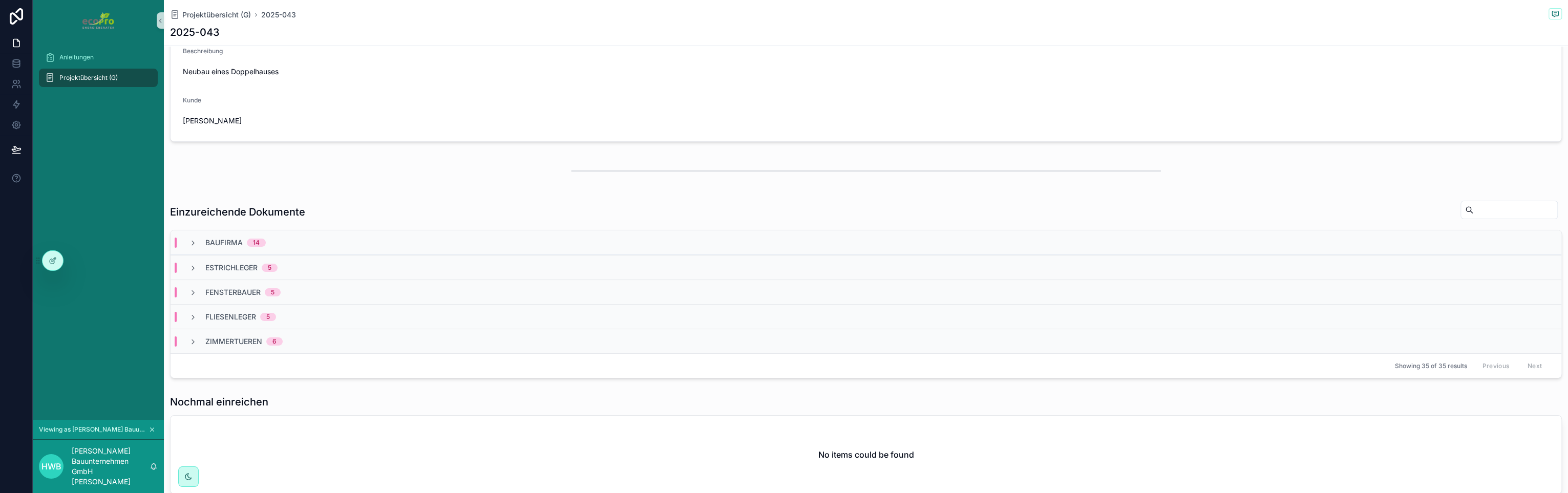
scroll to position [102, 0]
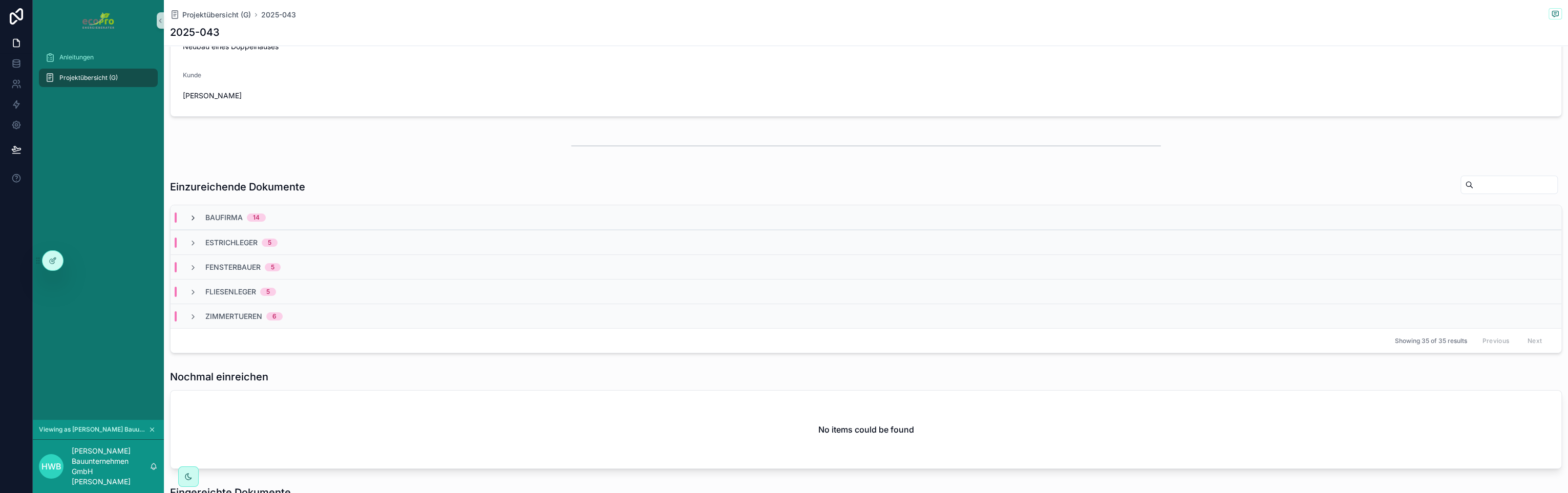
click at [193, 216] on icon "scrollable content" at bounding box center [193, 218] width 8 height 8
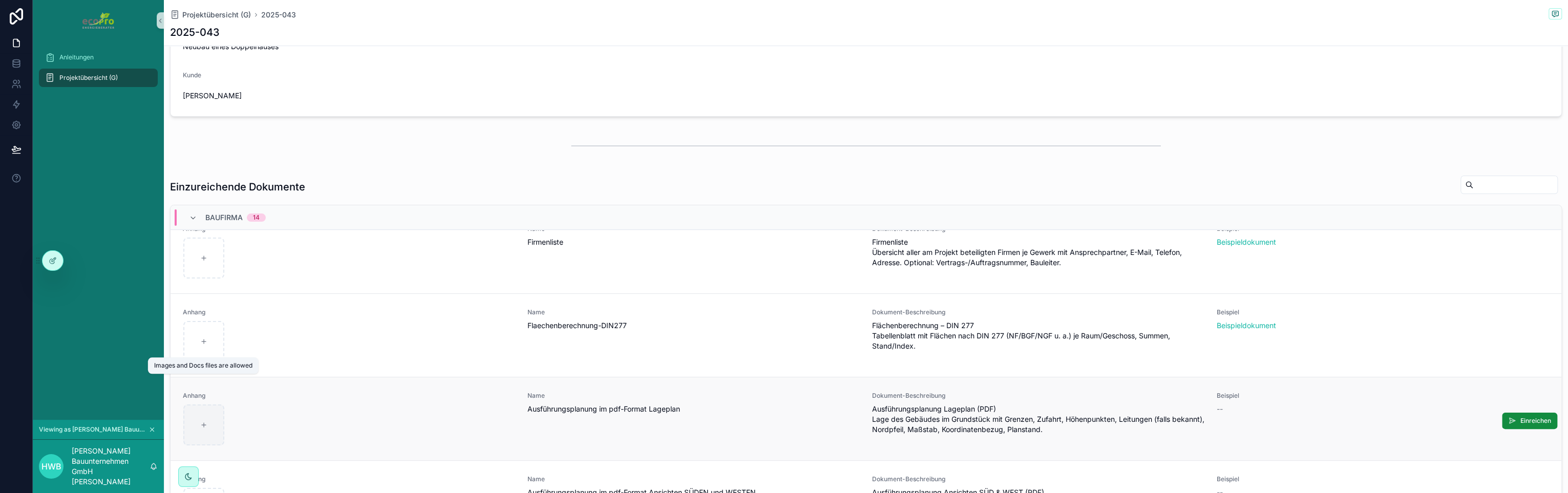
scroll to position [256, 0]
